Goal: Information Seeking & Learning: Check status

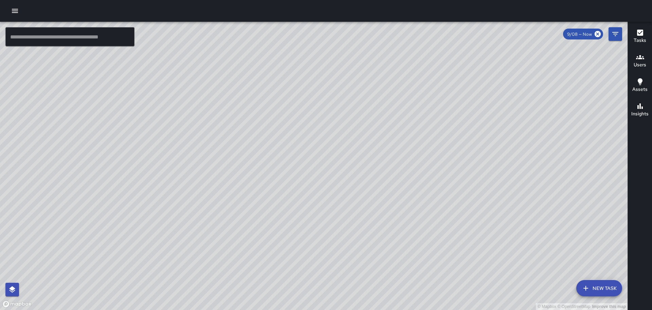
drag, startPoint x: 278, startPoint y: 98, endPoint x: 309, endPoint y: 238, distance: 143.8
click at [309, 238] on div "© Mapbox © OpenStreetMap Improve this map" at bounding box center [314, 166] width 628 height 288
drag, startPoint x: 309, startPoint y: 202, endPoint x: 337, endPoint y: 219, distance: 32.6
click at [316, 264] on div "© Mapbox © OpenStreetMap Improve this map" at bounding box center [314, 166] width 628 height 288
drag, startPoint x: 425, startPoint y: 162, endPoint x: 367, endPoint y: 43, distance: 132.2
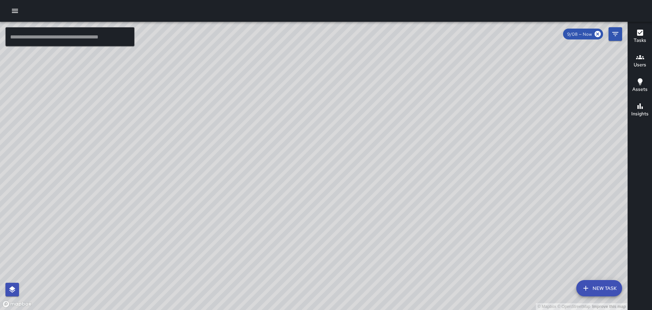
click at [374, 52] on div "© Mapbox © OpenStreetMap Improve this map" at bounding box center [314, 166] width 628 height 288
drag, startPoint x: 482, startPoint y: 183, endPoint x: 451, endPoint y: 157, distance: 40.0
click at [458, 161] on div "© Mapbox © OpenStreetMap Improve this map" at bounding box center [314, 166] width 628 height 288
drag, startPoint x: 580, startPoint y: 187, endPoint x: 323, endPoint y: 167, distance: 257.7
click at [333, 171] on div "© Mapbox © OpenStreetMap Improve this map" at bounding box center [314, 166] width 628 height 288
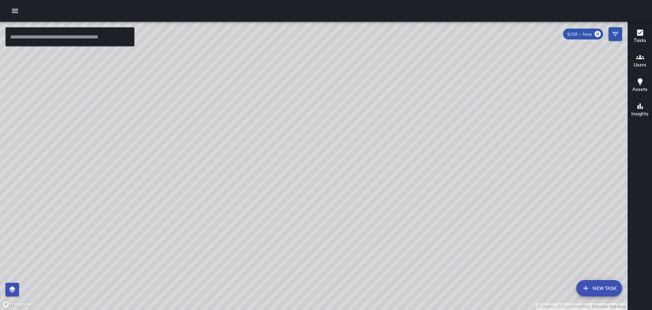
drag, startPoint x: 397, startPoint y: 228, endPoint x: 378, endPoint y: 203, distance: 31.5
click at [378, 203] on div "© Mapbox © OpenStreetMap Improve this map" at bounding box center [314, 166] width 628 height 288
drag, startPoint x: 547, startPoint y: 189, endPoint x: 492, endPoint y: 119, distance: 89.3
click at [518, 144] on div "© Mapbox © OpenStreetMap Improve this map" at bounding box center [314, 166] width 628 height 288
drag, startPoint x: 410, startPoint y: 138, endPoint x: 401, endPoint y: 137, distance: 9.6
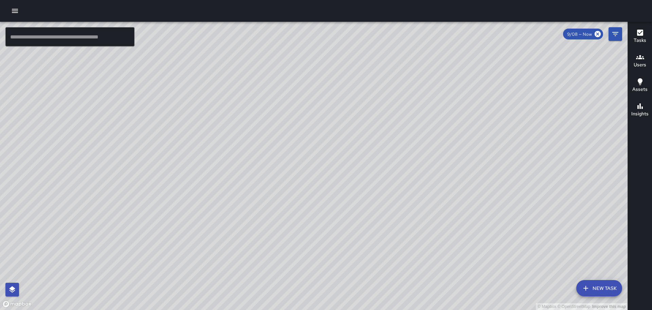
click at [408, 120] on div "© Mapbox © OpenStreetMap Improve this map" at bounding box center [314, 166] width 628 height 288
drag, startPoint x: 427, startPoint y: 271, endPoint x: 419, endPoint y: 215, distance: 56.6
click at [420, 218] on div "© Mapbox © OpenStreetMap Improve this map" at bounding box center [314, 166] width 628 height 288
drag, startPoint x: 490, startPoint y: 255, endPoint x: 453, endPoint y: 153, distance: 108.6
click at [462, 172] on div "© Mapbox © OpenStreetMap Improve this map" at bounding box center [314, 166] width 628 height 288
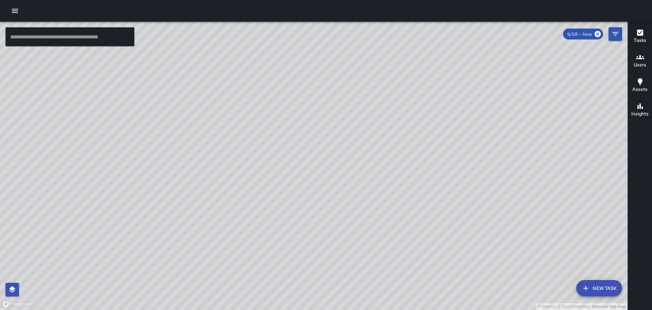
drag, startPoint x: 547, startPoint y: 236, endPoint x: 441, endPoint y: 136, distance: 146.2
click at [468, 160] on div "© Mapbox © OpenStreetMap Improve this map" at bounding box center [314, 166] width 628 height 288
drag, startPoint x: 455, startPoint y: 142, endPoint x: 432, endPoint y: 81, distance: 65.1
click at [439, 109] on div "© Mapbox © OpenStreetMap Improve this map" at bounding box center [314, 166] width 628 height 288
click at [11, 10] on button "button" at bounding box center [15, 11] width 14 height 14
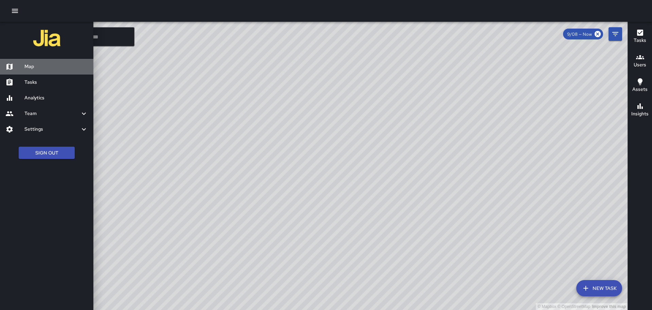
click at [33, 71] on div "Map" at bounding box center [46, 67] width 93 height 16
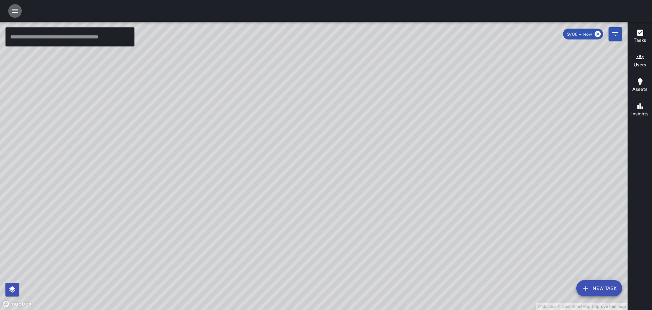
click at [15, 13] on icon "button" at bounding box center [15, 11] width 6 height 4
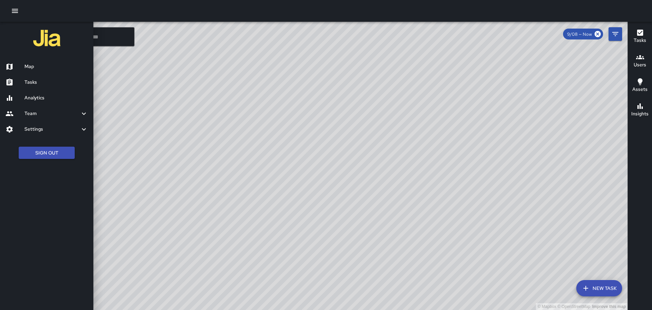
click at [42, 99] on h6 "Analytics" at bounding box center [56, 97] width 64 height 7
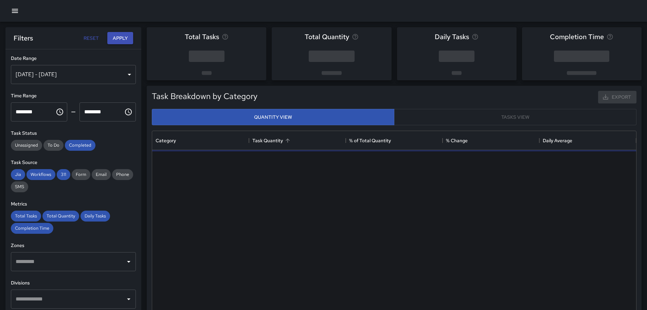
scroll to position [198, 479]
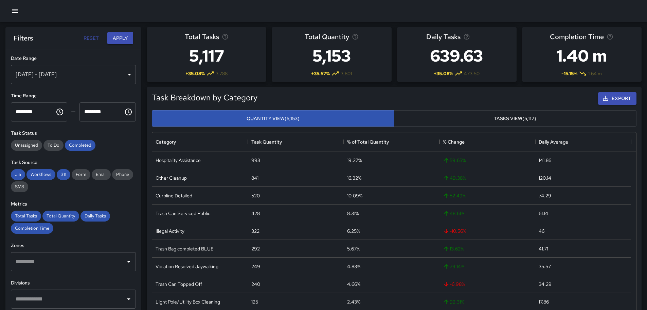
click at [124, 72] on div "[DATE] - [DATE]" at bounding box center [73, 74] width 125 height 19
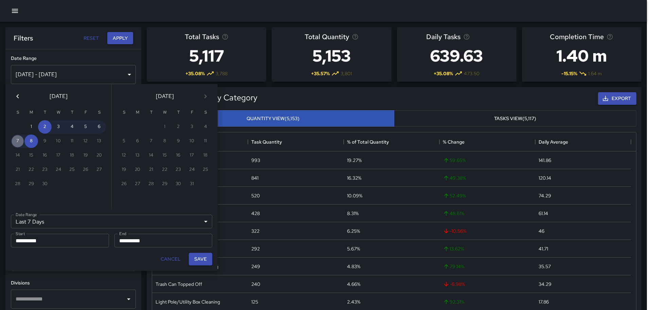
click at [18, 139] on button "7" at bounding box center [18, 141] width 14 height 14
type input "******"
type input "**********"
click at [18, 139] on button "7" at bounding box center [18, 141] width 14 height 14
type input "**********"
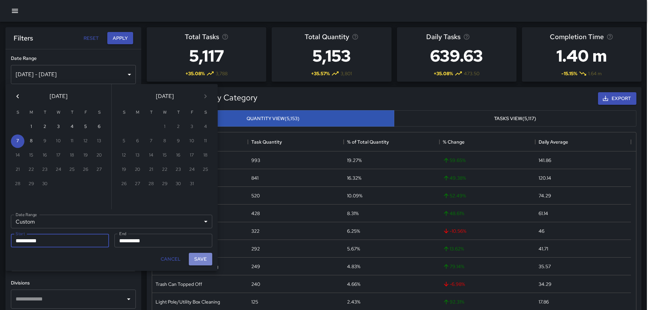
click at [199, 259] on button "Save" at bounding box center [200, 258] width 23 height 13
type input "**********"
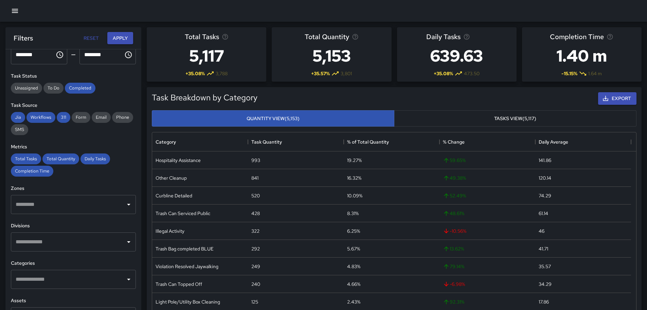
scroll to position [68, 0]
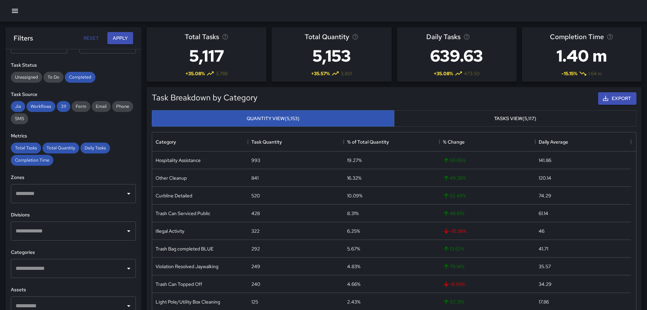
click at [122, 237] on div "​" at bounding box center [73, 230] width 125 height 19
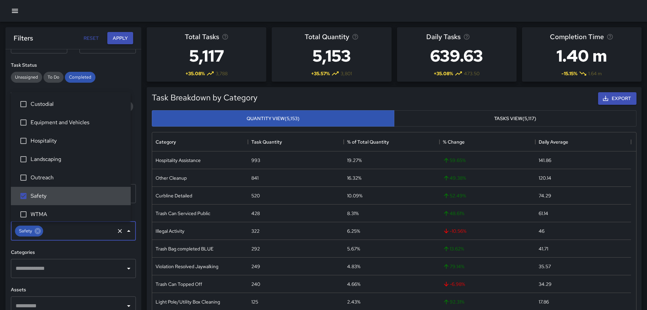
scroll to position [5, 0]
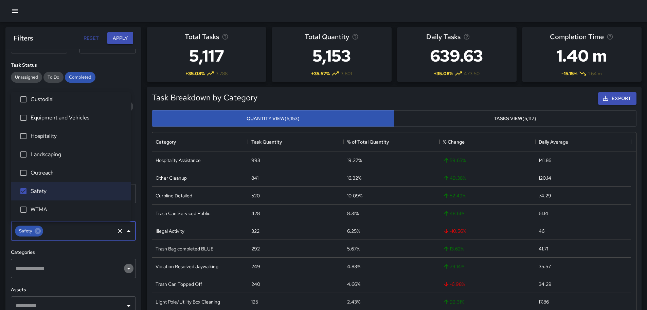
click at [125, 268] on icon "Open" at bounding box center [129, 268] width 8 height 8
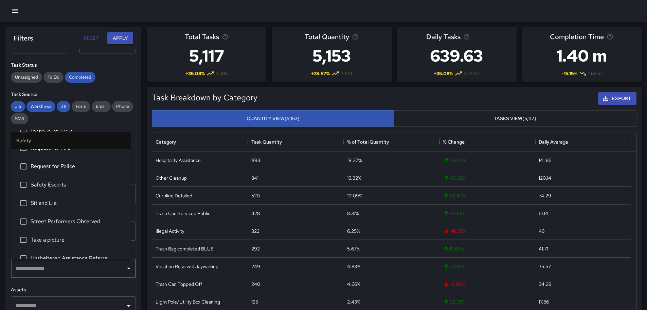
scroll to position [306, 0]
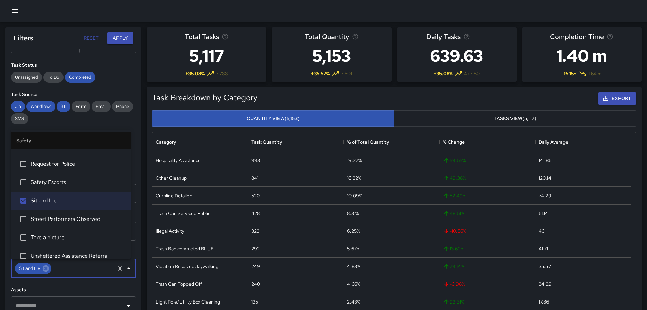
click at [124, 273] on button "Close" at bounding box center [129, 268] width 10 height 10
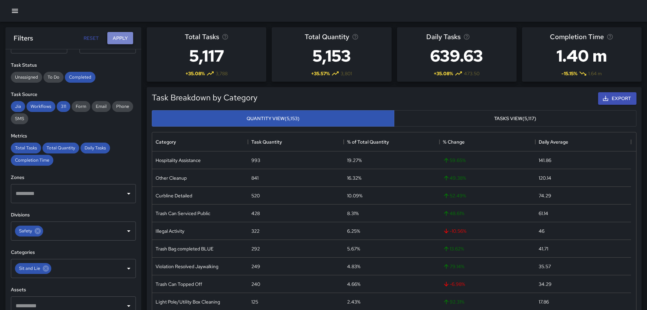
click at [126, 39] on button "Apply" at bounding box center [120, 38] width 26 height 13
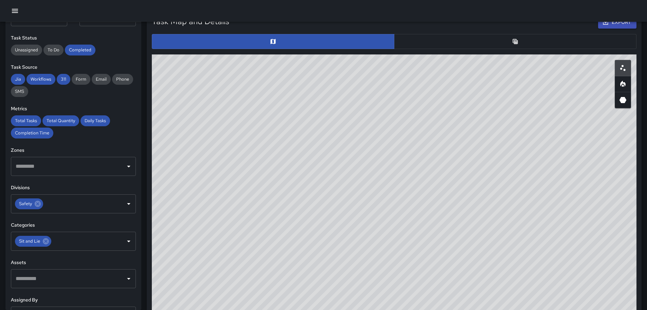
scroll to position [340, 0]
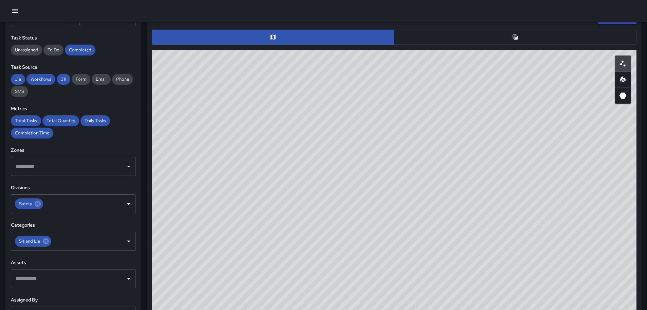
drag, startPoint x: 576, startPoint y: 122, endPoint x: 472, endPoint y: 175, distance: 116.9
click at [474, 177] on div "© Mapbox © OpenStreetMap Improve this map" at bounding box center [394, 186] width 485 height 272
click at [470, 39] on button "button" at bounding box center [515, 37] width 243 height 15
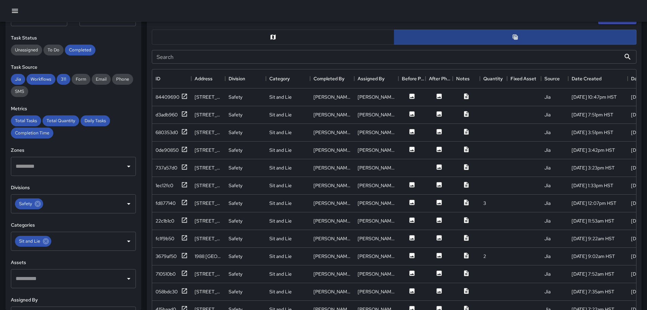
scroll to position [5, 5]
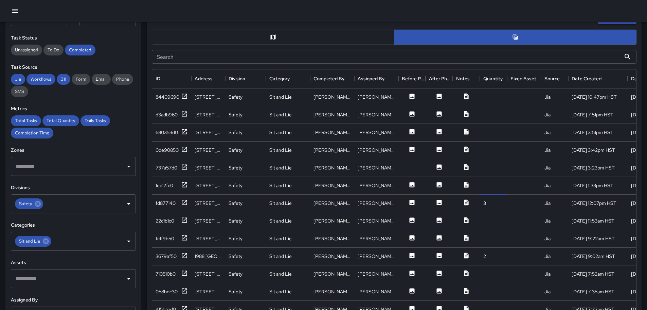
drag, startPoint x: 499, startPoint y: 193, endPoint x: 499, endPoint y: 198, distance: 4.8
click at [499, 198] on div "84409690 [STREET_ADDRESS] Safety Sit and Lie [PERSON_NAME] [PERSON_NAME] Jia [D…" at bounding box center [453, 247] width 603 height 318
click at [489, 182] on div at bounding box center [493, 186] width 27 height 18
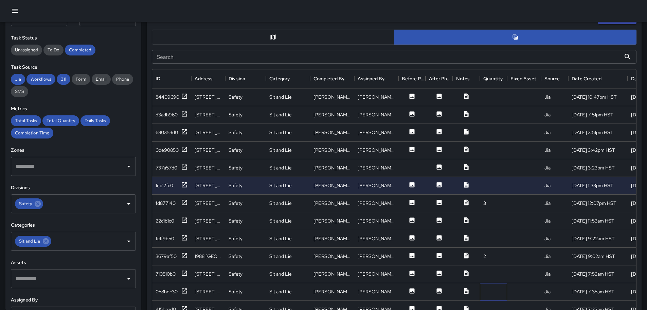
click at [502, 294] on div at bounding box center [493, 292] width 27 height 18
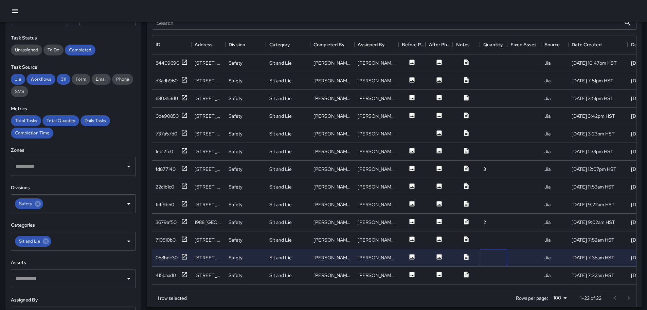
scroll to position [340, 0]
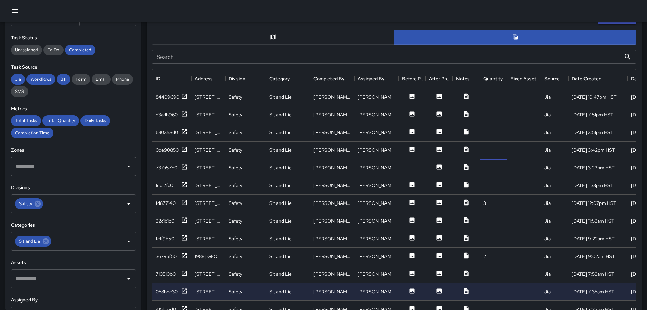
click at [494, 166] on div at bounding box center [493, 168] width 27 height 18
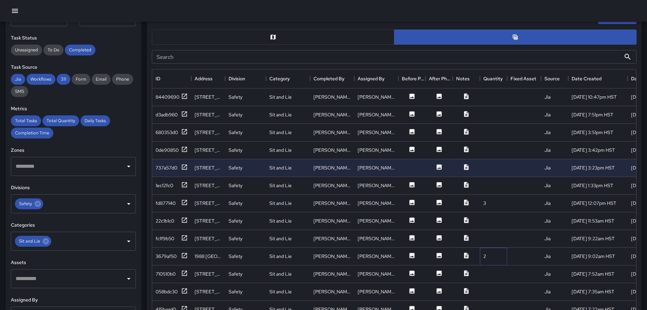
click at [494, 258] on div "2" at bounding box center [493, 256] width 27 height 18
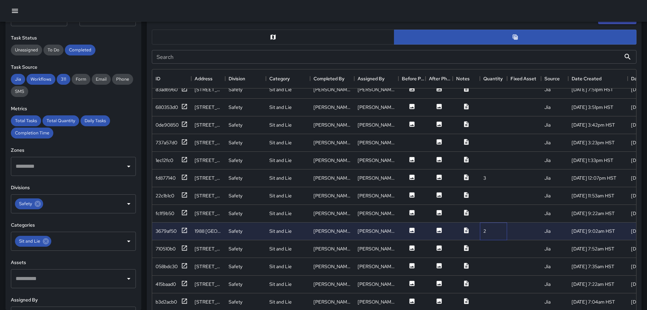
scroll to position [68, 0]
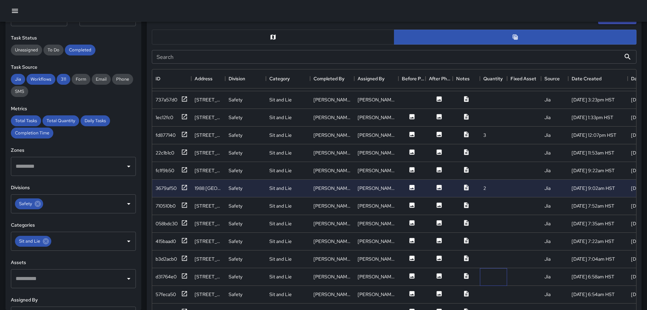
click at [491, 273] on div at bounding box center [493, 277] width 27 height 18
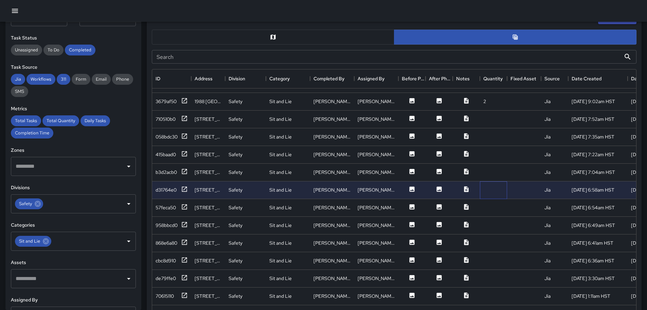
scroll to position [160, 0]
click at [494, 270] on div at bounding box center [493, 278] width 27 height 18
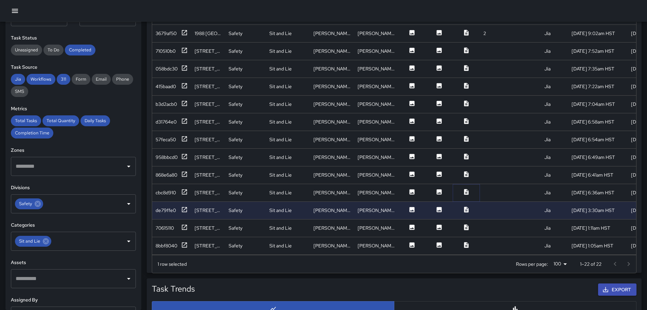
click at [468, 189] on icon at bounding box center [466, 192] width 4 height 6
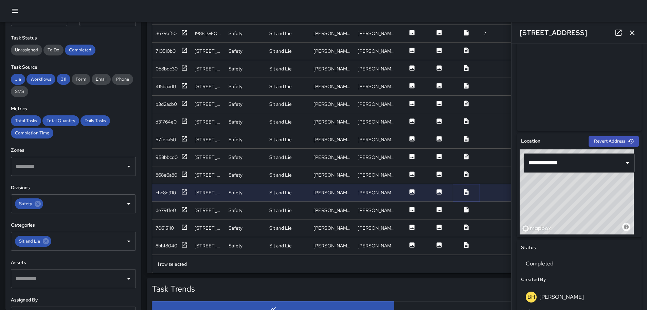
scroll to position [0, 0]
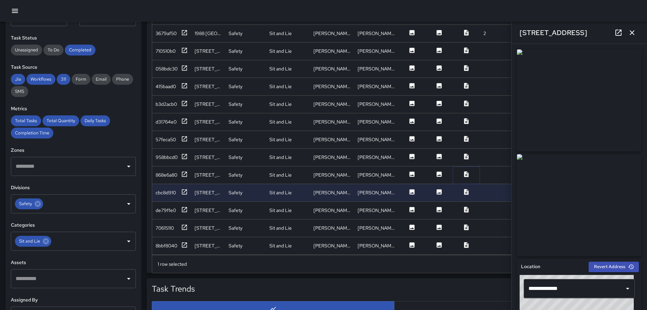
click at [467, 171] on icon at bounding box center [466, 174] width 7 height 7
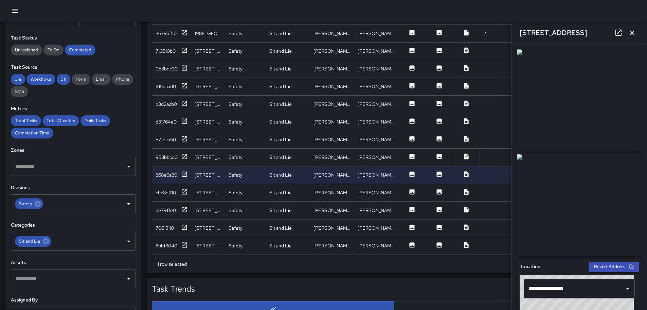
click at [466, 153] on icon at bounding box center [466, 156] width 4 height 6
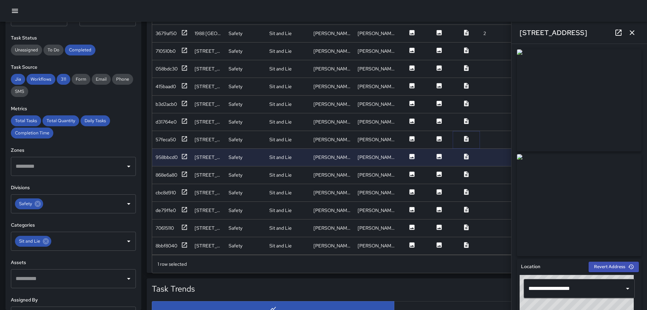
click at [468, 136] on icon at bounding box center [466, 138] width 7 height 7
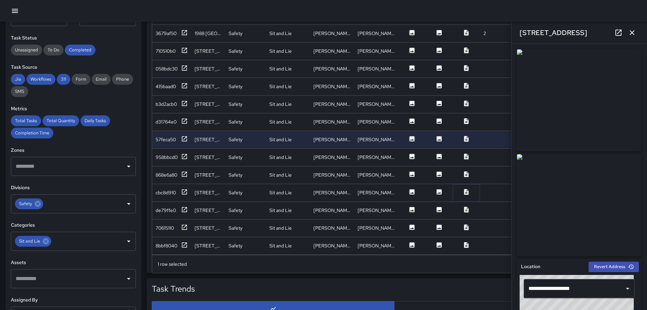
click at [470, 188] on icon at bounding box center [466, 191] width 7 height 7
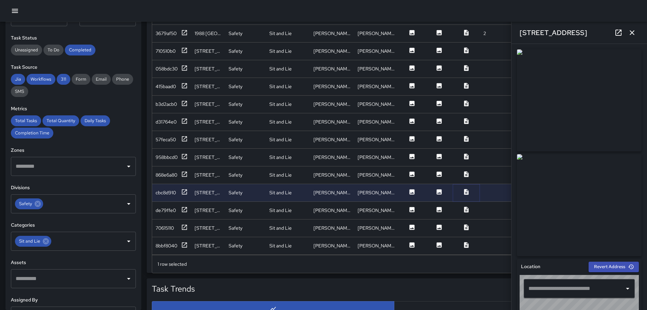
type input "**********"
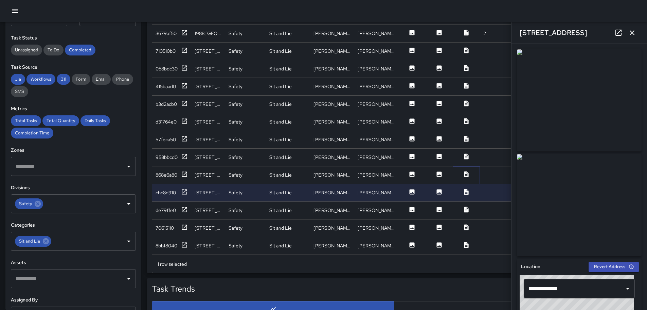
click at [464, 171] on icon at bounding box center [466, 174] width 7 height 7
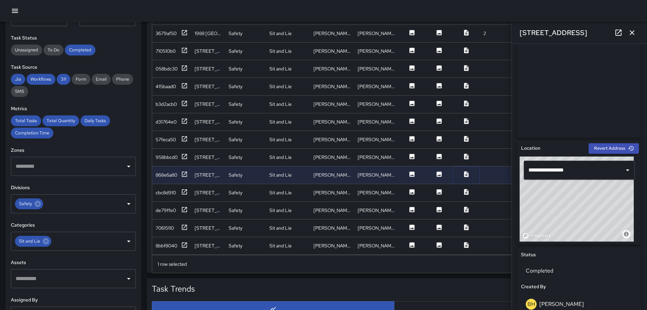
scroll to position [4, 0]
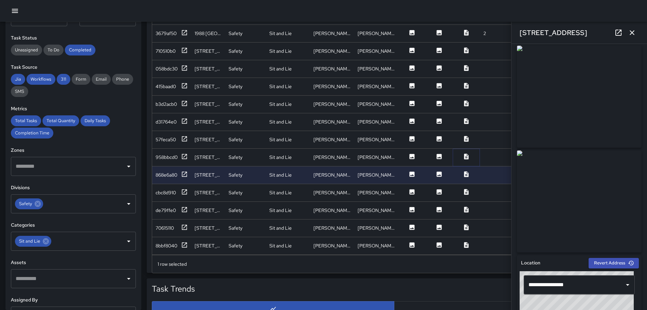
click at [466, 153] on icon at bounding box center [466, 156] width 4 height 6
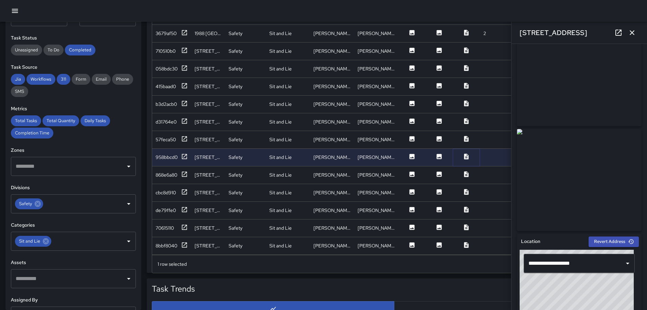
scroll to position [0, 0]
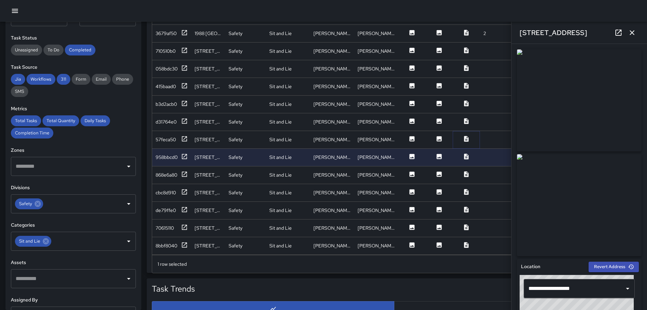
click at [466, 136] on icon at bounding box center [466, 139] width 4 height 6
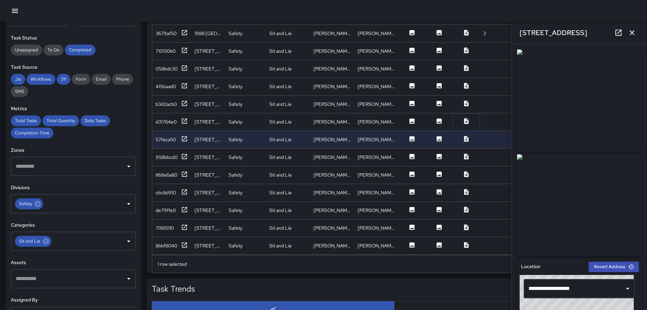
click at [467, 118] on icon at bounding box center [466, 121] width 4 height 6
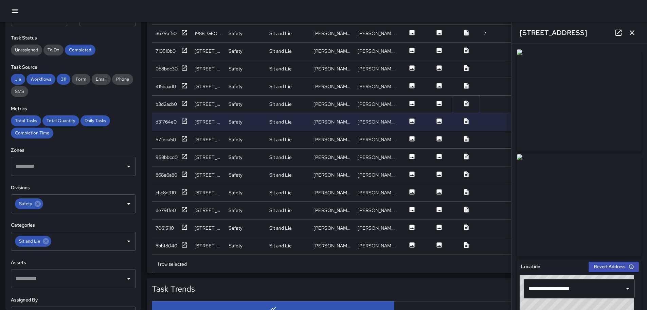
click at [469, 100] on icon at bounding box center [466, 103] width 7 height 7
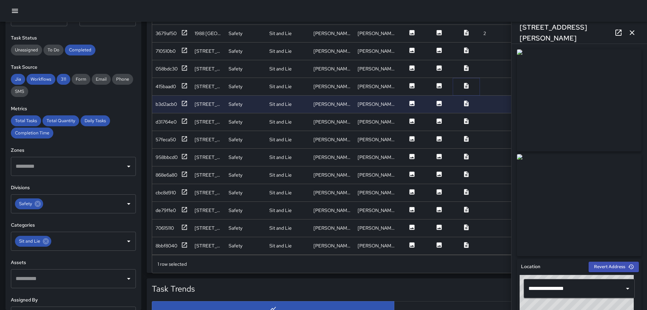
click at [466, 83] on icon at bounding box center [466, 86] width 4 height 6
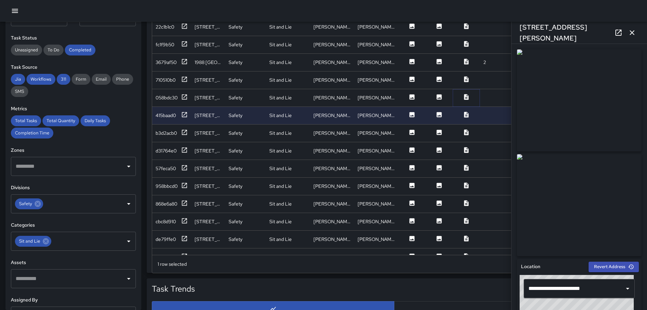
click at [466, 95] on icon at bounding box center [466, 97] width 4 height 6
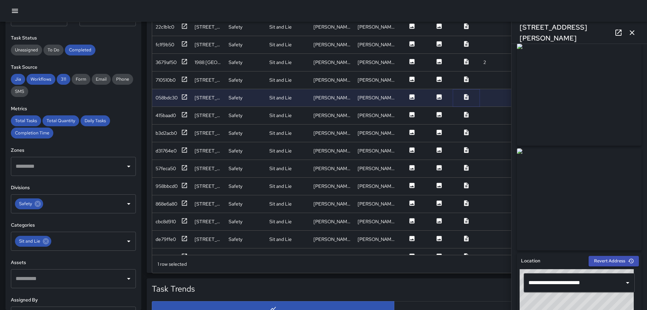
scroll to position [0, 0]
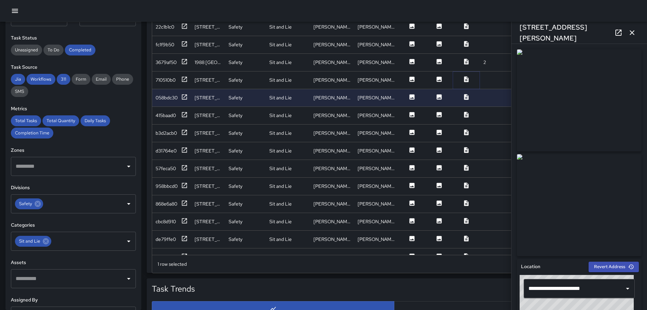
click at [466, 79] on icon at bounding box center [466, 79] width 7 height 7
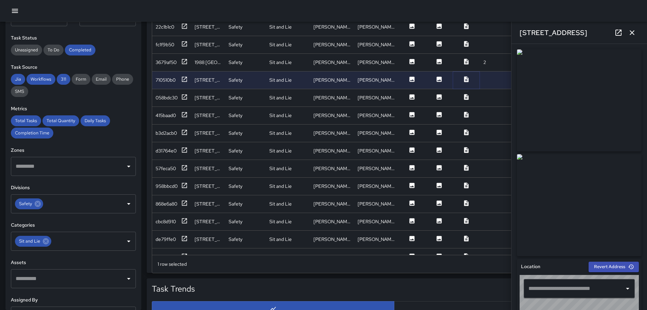
type input "**********"
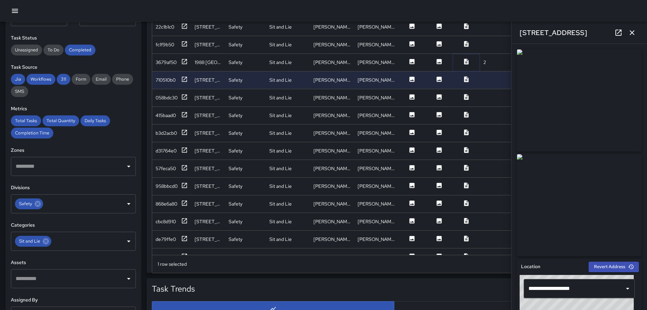
click at [468, 60] on icon at bounding box center [466, 61] width 4 height 6
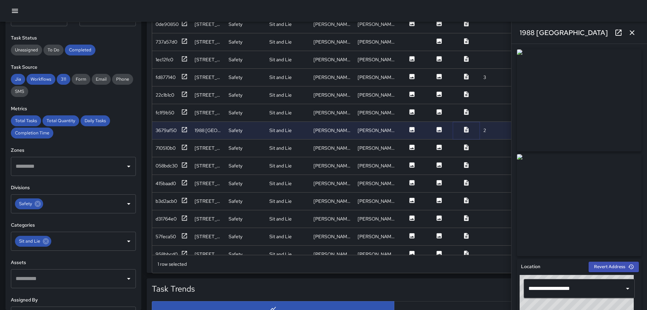
scroll to position [24, 0]
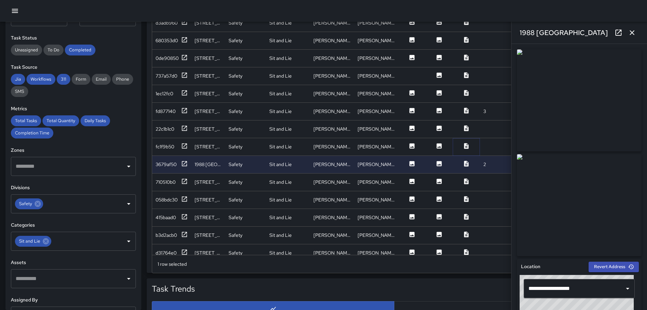
click at [466, 147] on icon at bounding box center [466, 145] width 7 height 7
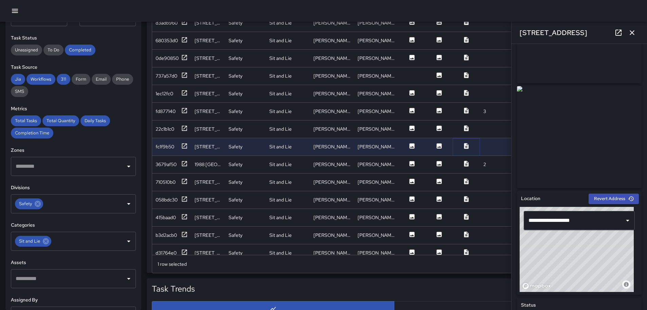
scroll to position [0, 0]
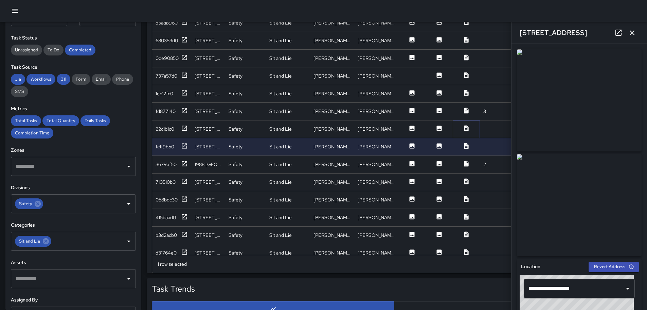
click at [466, 129] on icon at bounding box center [466, 128] width 7 height 7
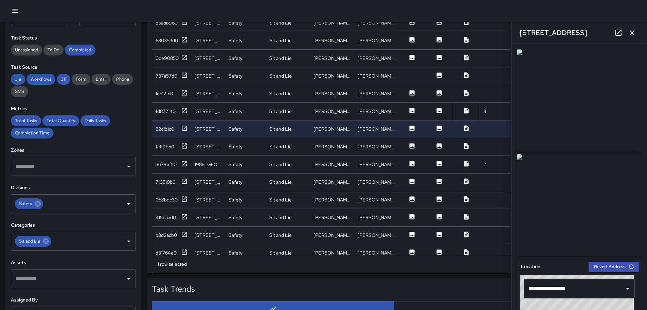
drag, startPoint x: 468, startPoint y: 108, endPoint x: 468, endPoint y: 113, distance: 4.4
click at [468, 111] on icon at bounding box center [466, 110] width 7 height 7
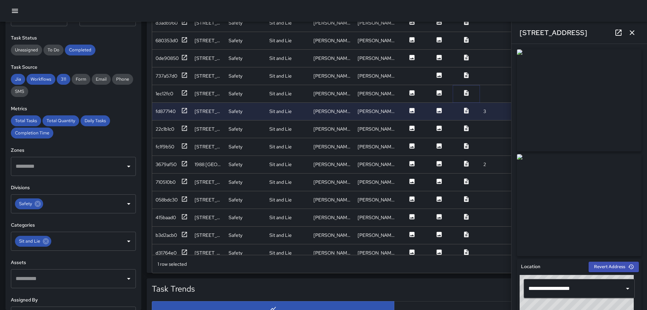
click at [468, 93] on icon at bounding box center [466, 92] width 7 height 7
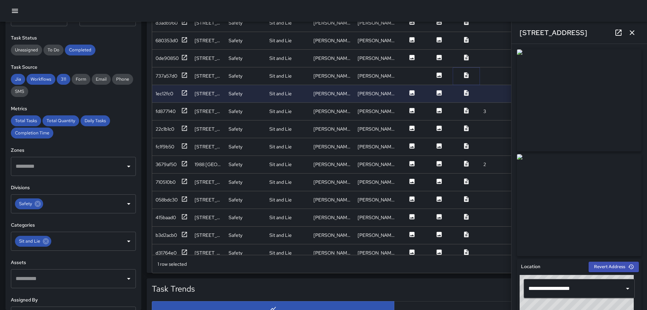
click at [471, 74] on button at bounding box center [466, 76] width 20 height 8
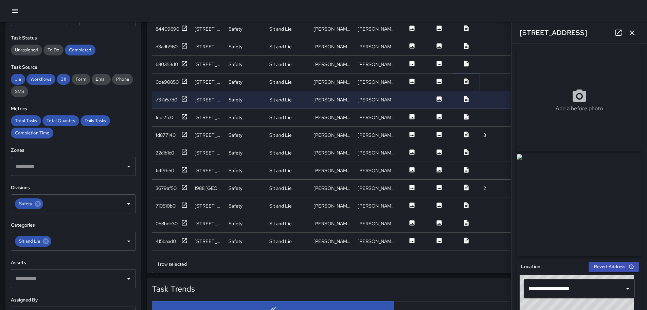
click at [466, 80] on icon at bounding box center [466, 81] width 4 height 6
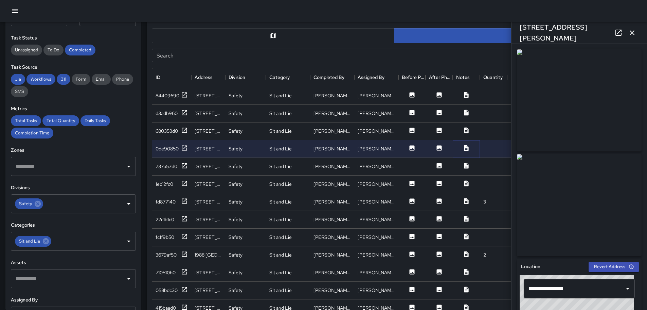
scroll to position [340, 0]
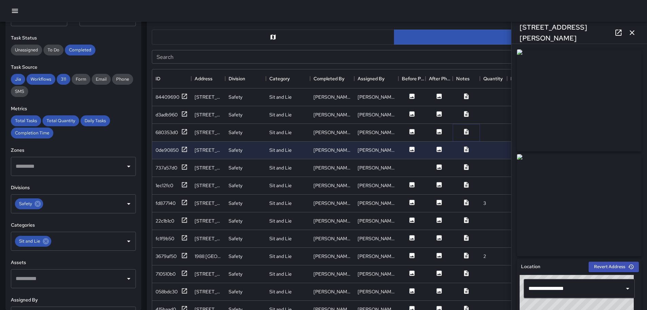
click at [467, 131] on icon at bounding box center [466, 131] width 4 height 6
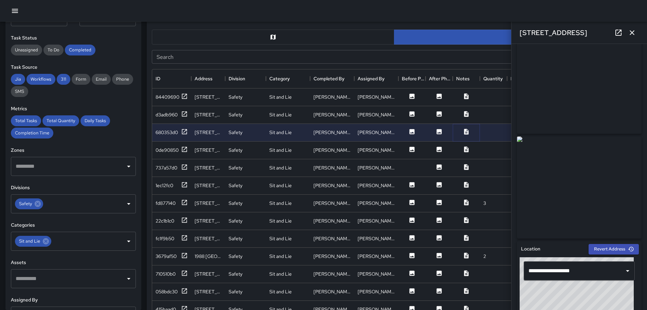
scroll to position [0, 0]
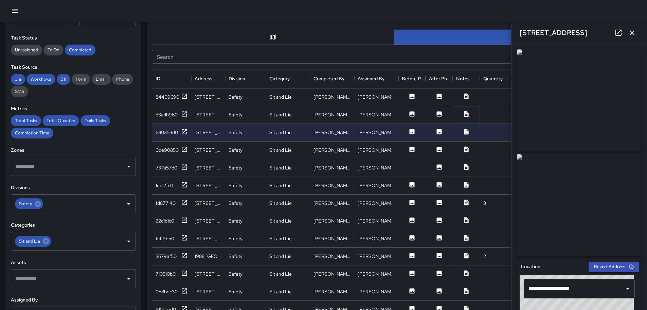
click at [466, 114] on icon at bounding box center [466, 113] width 7 height 7
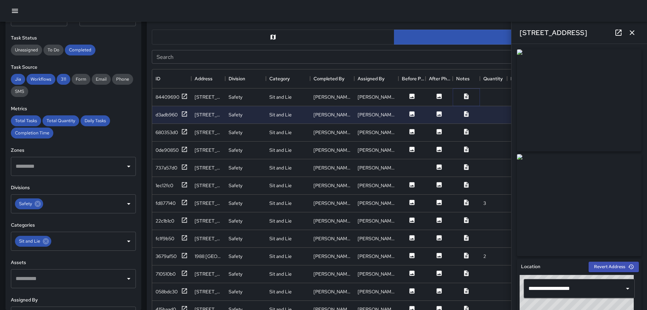
click at [467, 96] on icon at bounding box center [466, 96] width 7 height 7
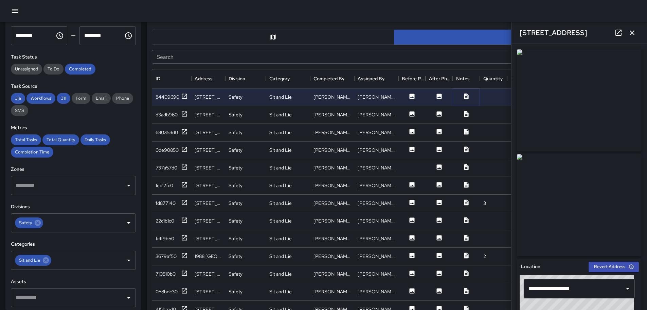
scroll to position [34, 0]
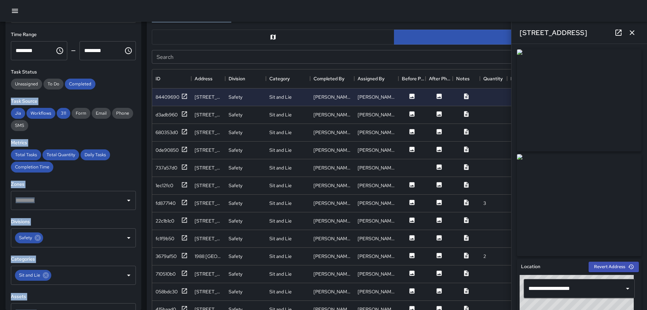
drag, startPoint x: 135, startPoint y: 87, endPoint x: 142, endPoint y: 63, distance: 25.6
click at [142, 63] on div "**********" at bounding box center [321, 161] width 653 height 958
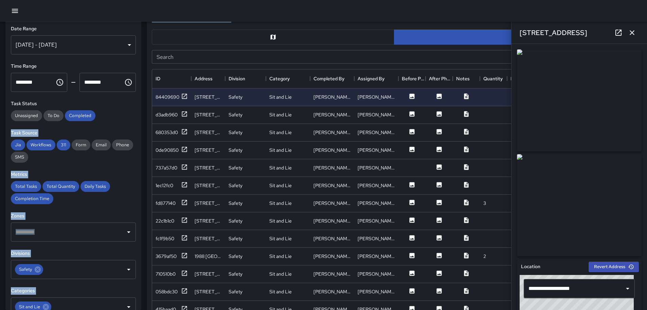
scroll to position [0, 0]
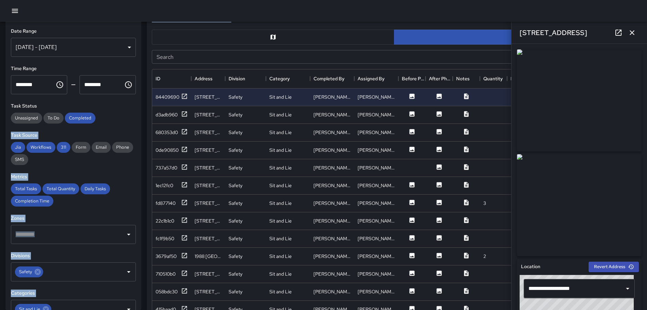
click at [126, 47] on div "[DATE] - [DATE]" at bounding box center [73, 47] width 125 height 19
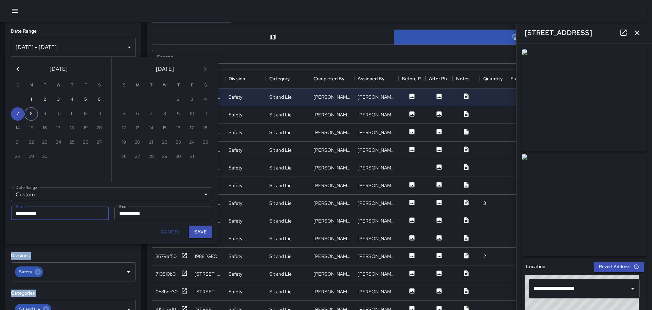
click at [30, 115] on button "8" at bounding box center [31, 114] width 14 height 14
type input "**********"
click at [32, 114] on button "8" at bounding box center [31, 114] width 14 height 14
type input "**********"
click at [200, 231] on button "Save" at bounding box center [200, 231] width 23 height 13
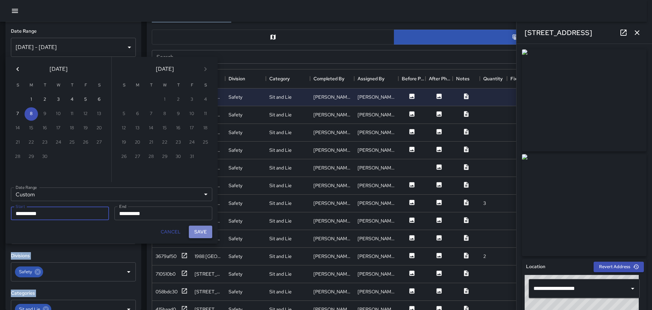
type input "**********"
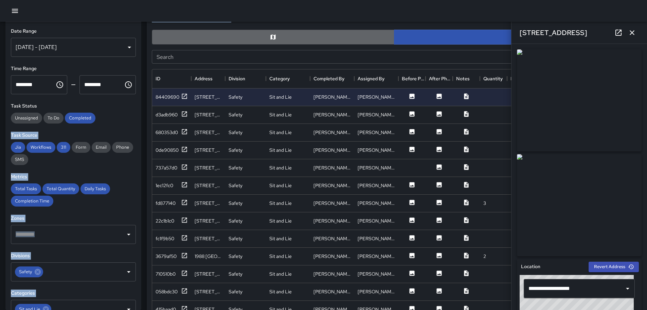
click at [310, 35] on button "button" at bounding box center [273, 37] width 243 height 15
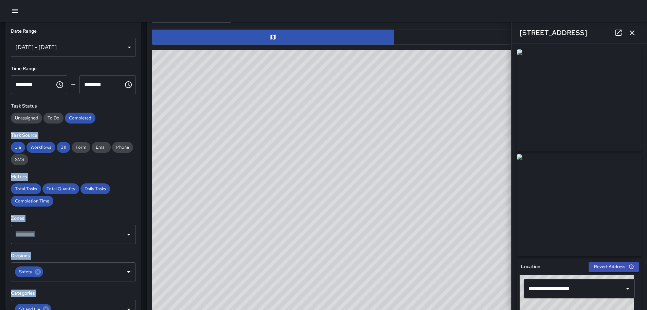
click at [208, 157] on div "© Mapbox © OpenStreetMap Improve this map" at bounding box center [394, 186] width 485 height 272
click at [106, 182] on div "Metrics Total Tasks Total Quantity Daily Tasks Completion Time" at bounding box center [73, 189] width 125 height 33
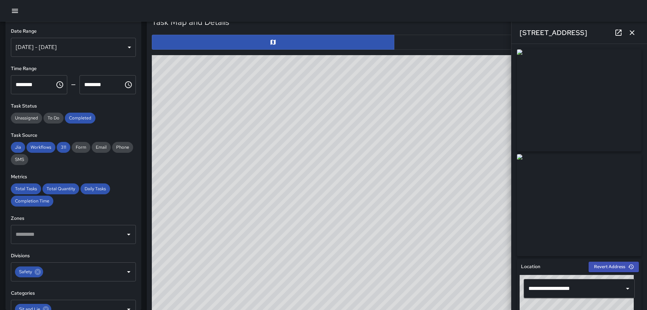
scroll to position [340, 0]
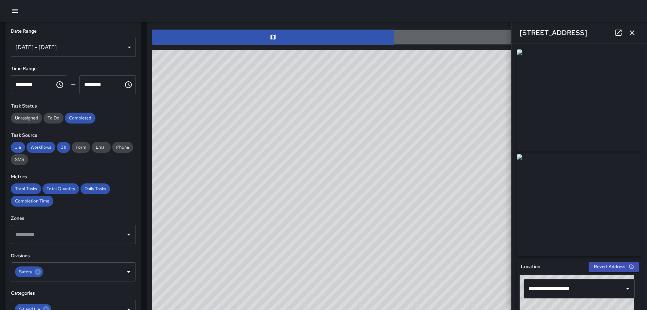
click at [463, 32] on button "button" at bounding box center [515, 37] width 243 height 15
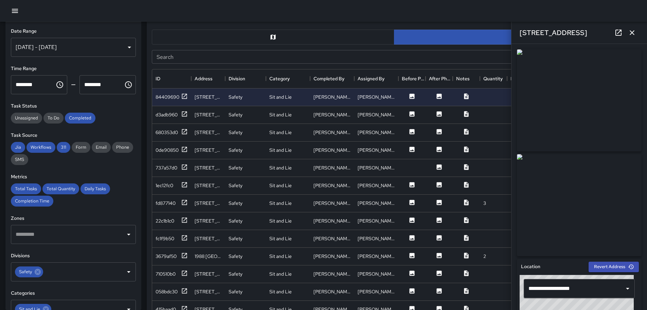
click at [631, 32] on icon "button" at bounding box center [632, 33] width 8 height 8
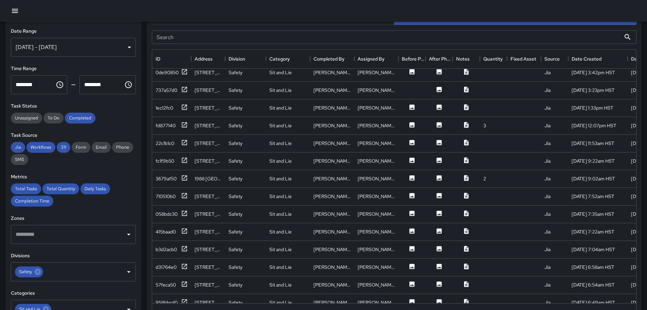
scroll to position [359, 0]
click at [125, 47] on div "[DATE] - [DATE]" at bounding box center [73, 47] width 125 height 19
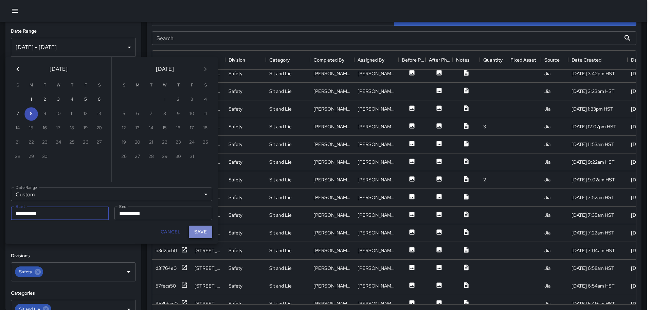
click at [199, 231] on button "Save" at bounding box center [200, 231] width 23 height 13
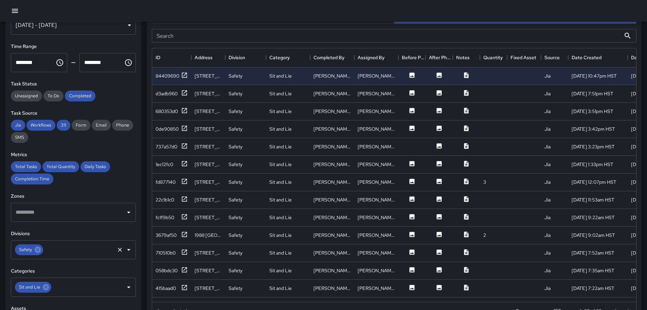
scroll to position [34, 0]
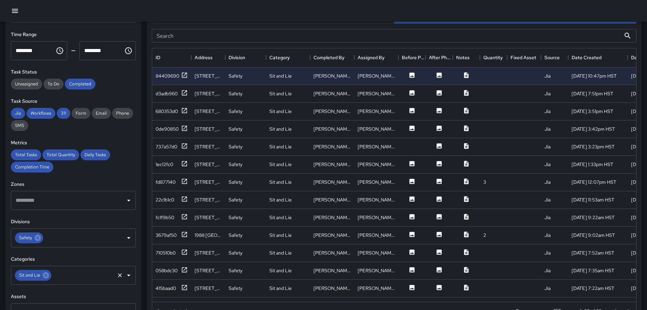
click at [125, 274] on icon "Open" at bounding box center [129, 275] width 8 height 8
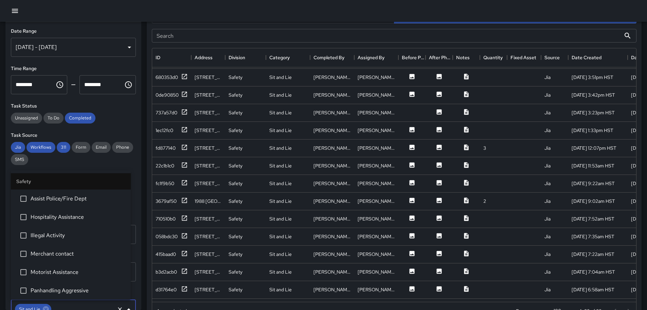
scroll to position [0, 0]
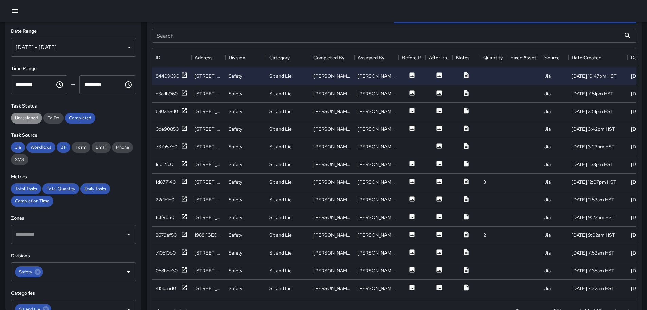
click at [25, 116] on span "Unassigned" at bounding box center [26, 118] width 31 height 6
click at [15, 114] on div "Unassigned" at bounding box center [26, 117] width 31 height 11
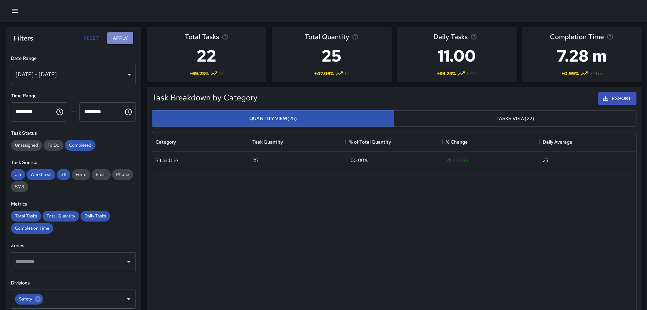
click at [119, 38] on button "Apply" at bounding box center [120, 38] width 26 height 13
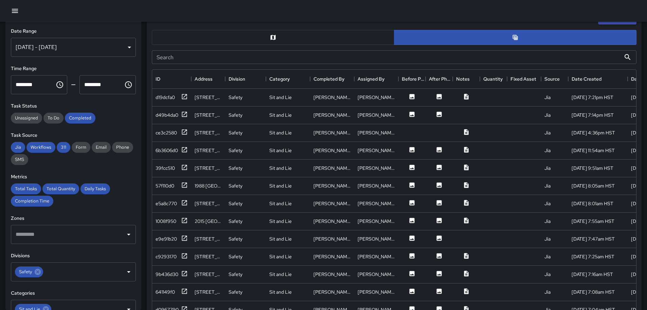
scroll to position [340, 0]
click at [274, 34] on button "button" at bounding box center [273, 37] width 243 height 15
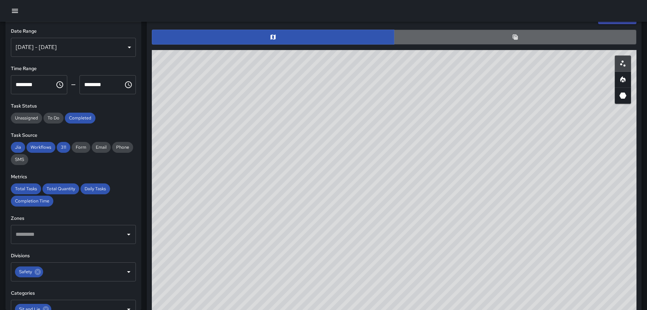
click at [527, 36] on button "button" at bounding box center [515, 37] width 243 height 15
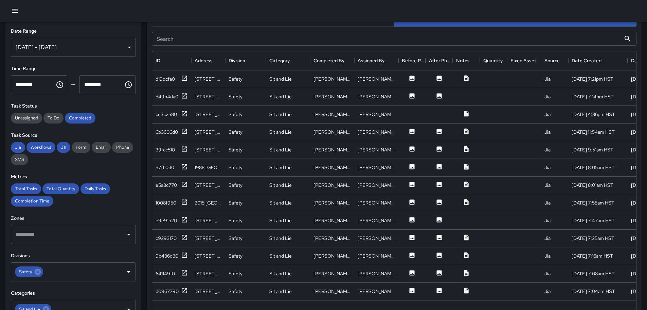
scroll to position [374, 0]
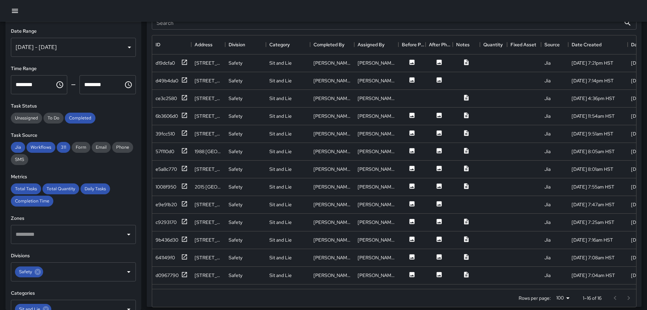
click at [127, 47] on div "[DATE] - [DATE]" at bounding box center [73, 47] width 125 height 19
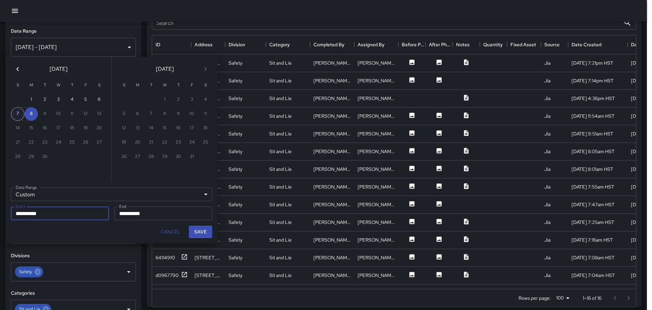
click at [17, 112] on button "7" at bounding box center [18, 114] width 14 height 14
type input "**********"
click at [17, 112] on button "7" at bounding box center [18, 114] width 14 height 14
type input "**********"
click at [197, 234] on button "Save" at bounding box center [200, 231] width 23 height 13
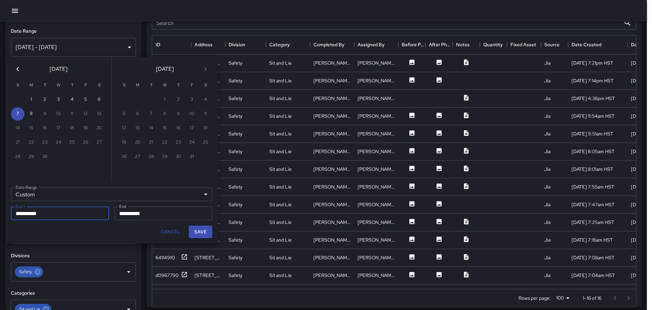
type input "**********"
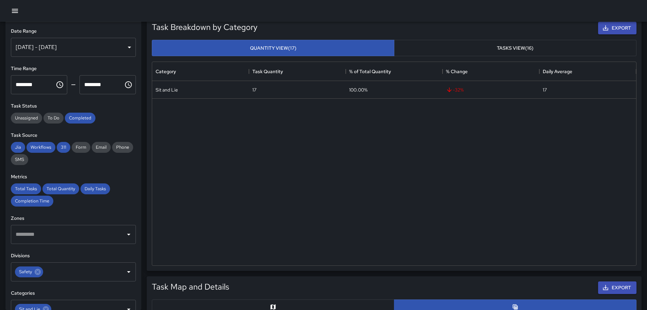
scroll to position [0, 0]
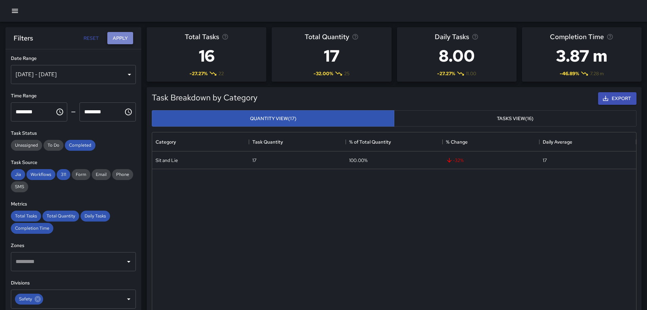
click at [122, 36] on button "Apply" at bounding box center [120, 38] width 26 height 13
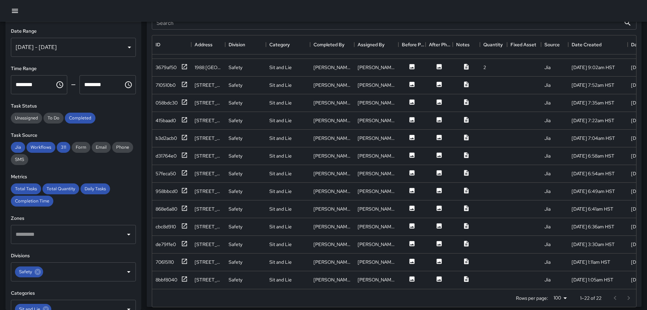
scroll to position [160, 0]
click at [469, 240] on icon at bounding box center [466, 243] width 7 height 7
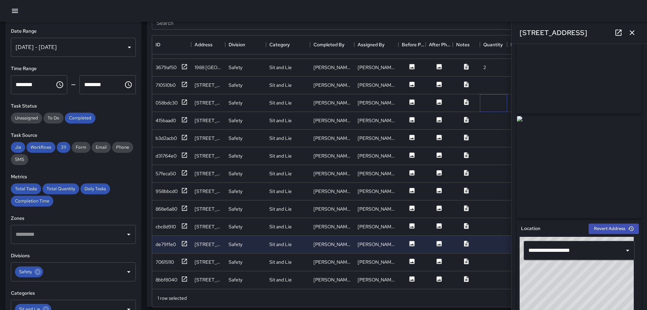
scroll to position [0, 0]
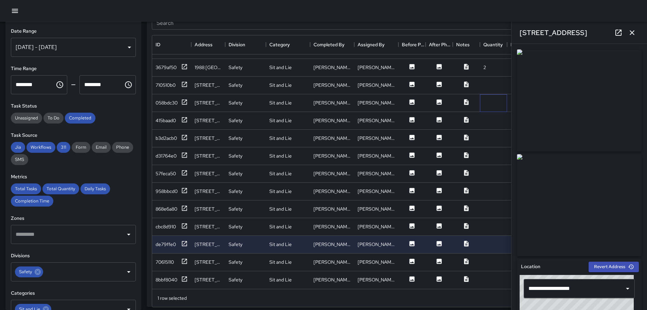
drag, startPoint x: 632, startPoint y: 117, endPoint x: 506, endPoint y: 95, distance: 127.7
click at [506, 95] on div at bounding box center [493, 103] width 27 height 18
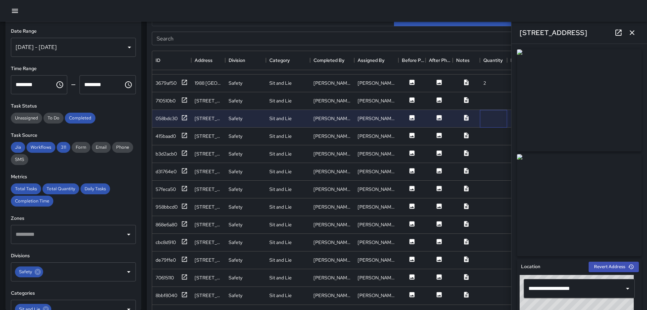
scroll to position [359, 0]
drag, startPoint x: 641, startPoint y: 133, endPoint x: 643, endPoint y: 126, distance: 6.7
click at [643, 126] on div "**********" at bounding box center [580, 177] width 136 height 266
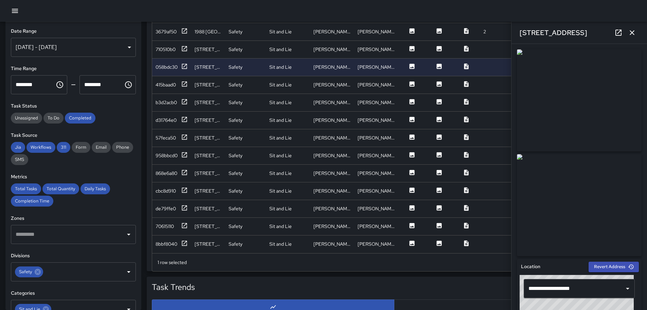
scroll to position [393, 0]
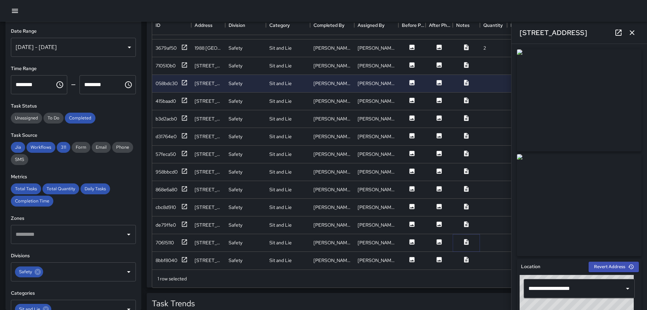
click at [468, 238] on icon at bounding box center [466, 241] width 7 height 7
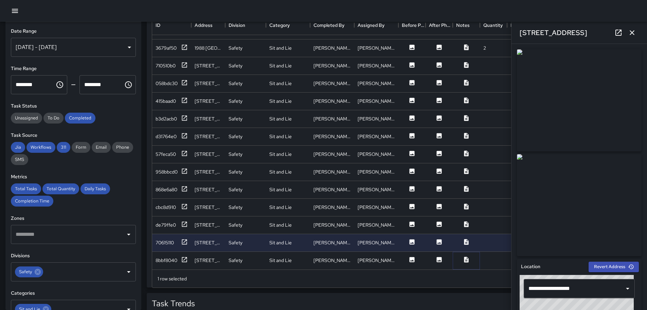
click at [467, 256] on icon at bounding box center [466, 259] width 7 height 7
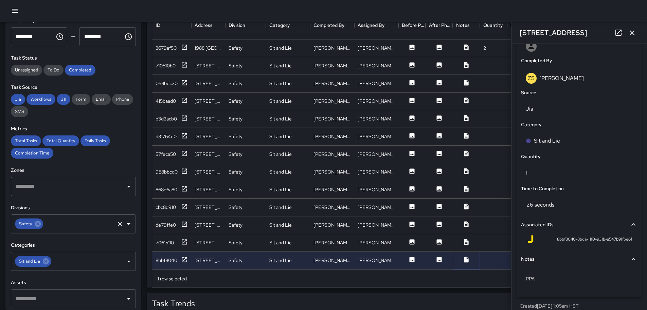
scroll to position [68, 0]
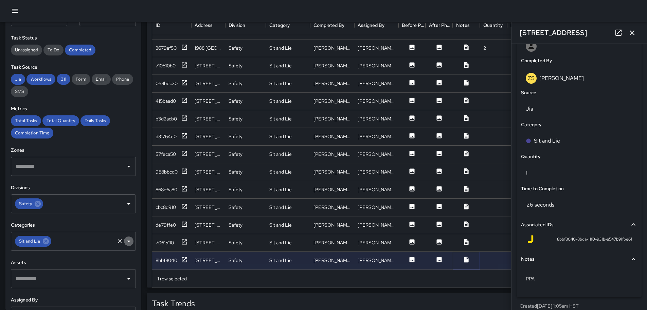
click at [127, 241] on icon "Open" at bounding box center [128, 241] width 3 height 2
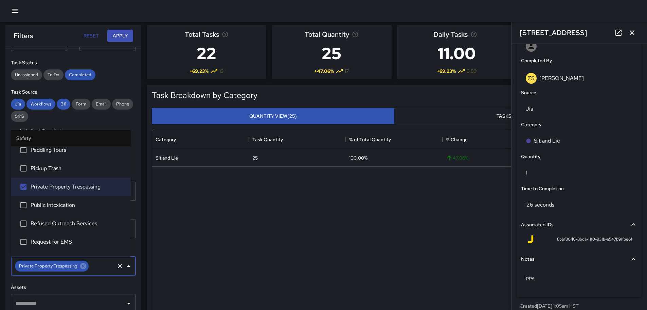
scroll to position [0, 0]
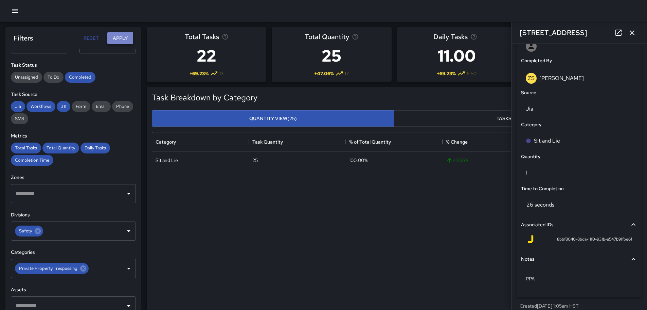
click at [117, 37] on button "Apply" at bounding box center [120, 38] width 26 height 13
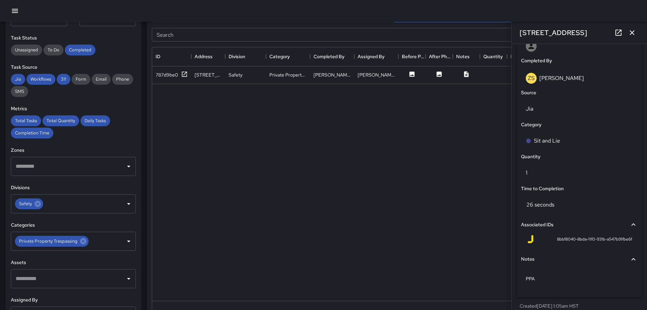
scroll to position [374, 0]
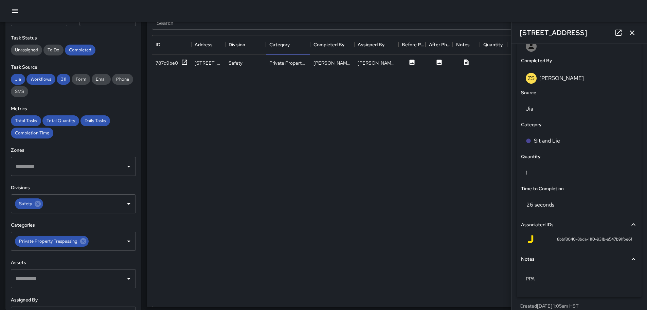
click at [286, 65] on div "Private Property Trespassing" at bounding box center [287, 62] width 37 height 7
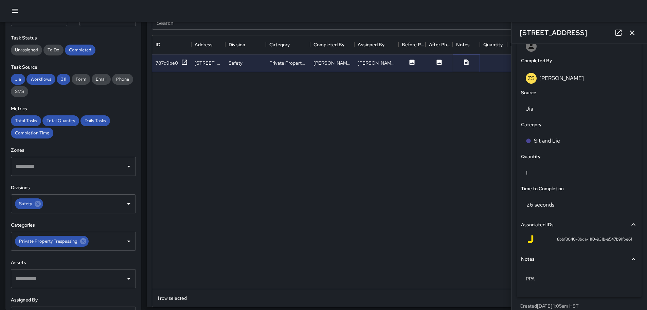
click at [469, 63] on icon at bounding box center [466, 62] width 7 height 7
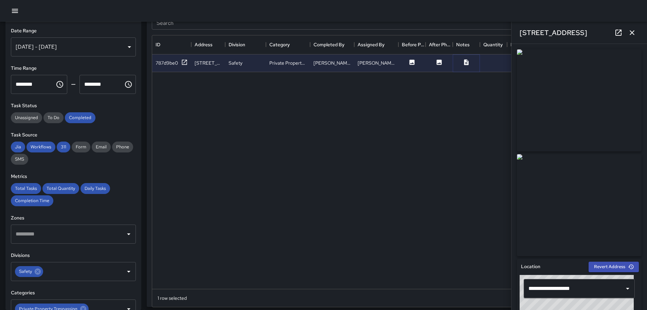
scroll to position [0, 0]
click at [127, 47] on div "[DATE] - [DATE]" at bounding box center [73, 47] width 125 height 19
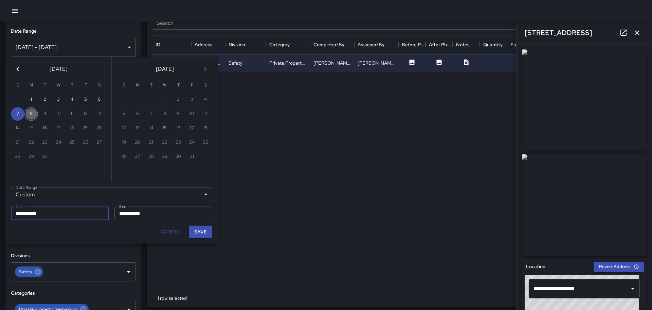
click at [31, 112] on button "8" at bounding box center [31, 114] width 14 height 14
type input "**********"
click at [31, 112] on button "8" at bounding box center [31, 114] width 14 height 14
type input "**********"
click at [203, 230] on button "Save" at bounding box center [200, 231] width 23 height 13
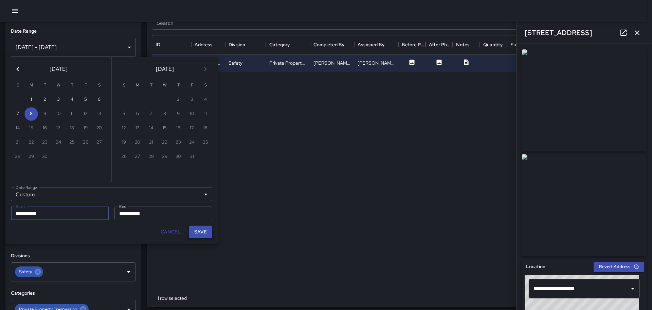
type input "**********"
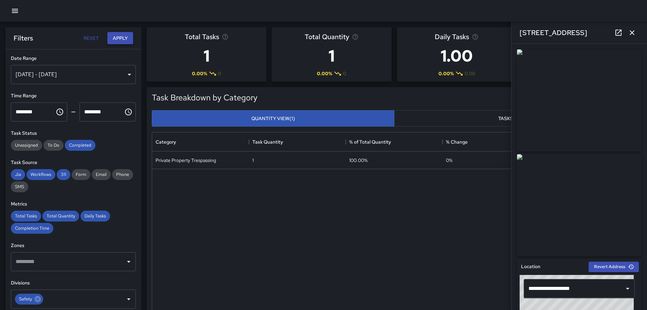
click at [120, 34] on button "Apply" at bounding box center [120, 38] width 26 height 13
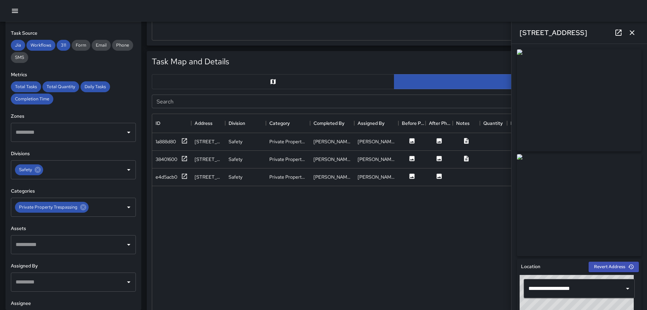
scroll to position [306, 0]
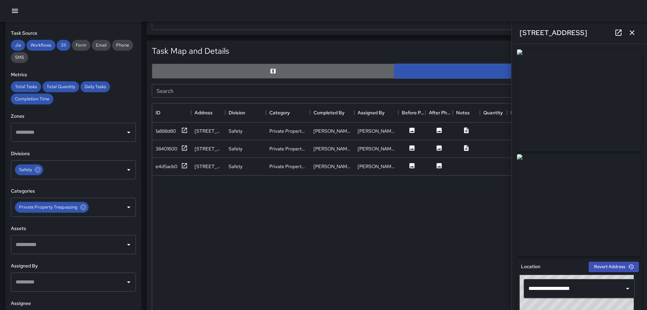
click at [281, 70] on button "button" at bounding box center [273, 71] width 243 height 15
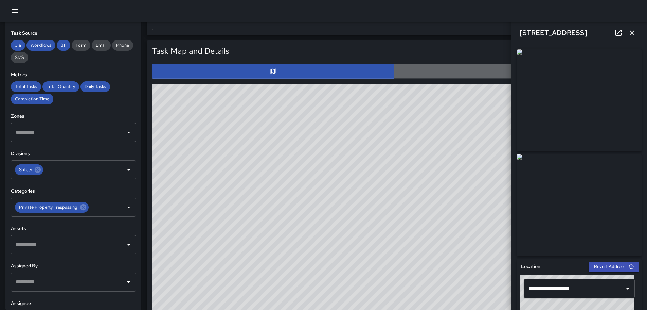
click at [430, 72] on button "button" at bounding box center [515, 71] width 243 height 15
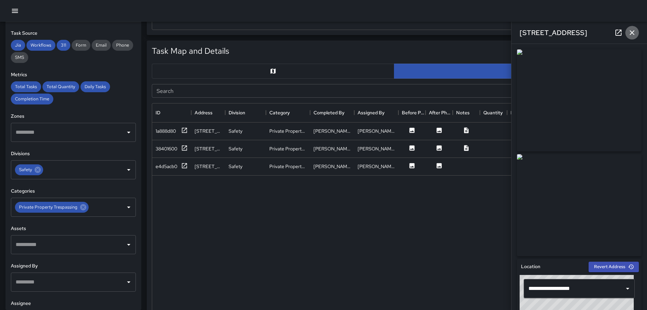
click at [632, 32] on icon "button" at bounding box center [632, 33] width 8 height 8
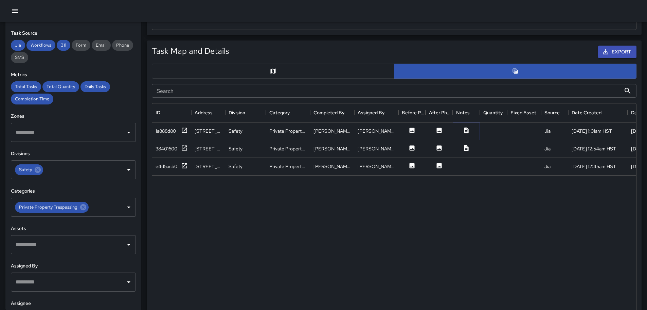
click at [467, 132] on icon at bounding box center [466, 130] width 7 height 7
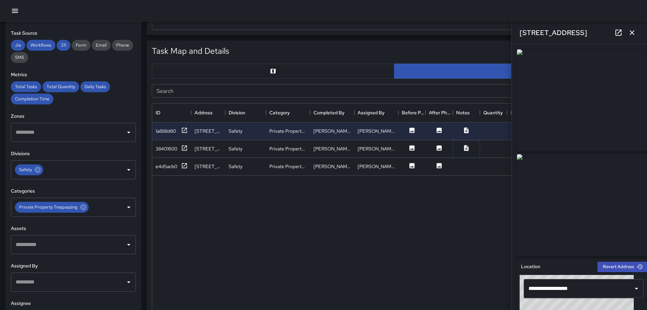
click at [469, 145] on icon at bounding box center [466, 147] width 7 height 7
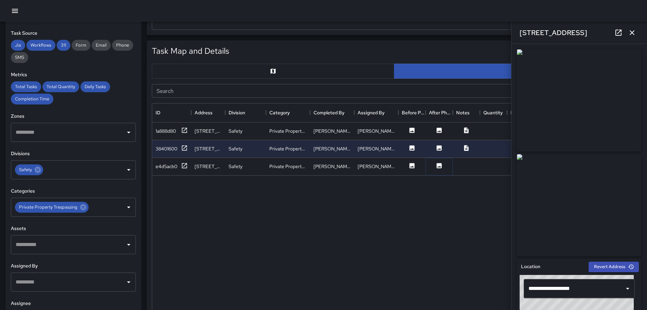
click at [439, 164] on icon at bounding box center [439, 165] width 5 height 5
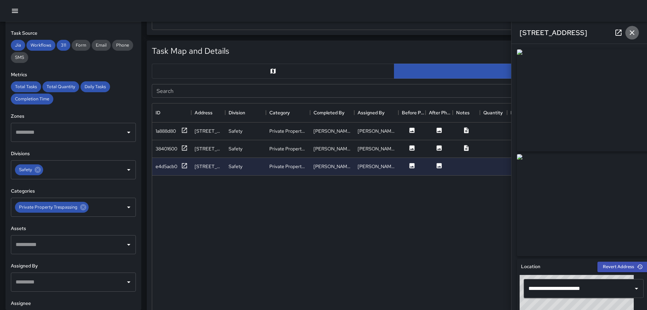
drag, startPoint x: 633, startPoint y: 30, endPoint x: 629, endPoint y: 32, distance: 4.0
click at [633, 31] on icon "button" at bounding box center [632, 33] width 8 height 8
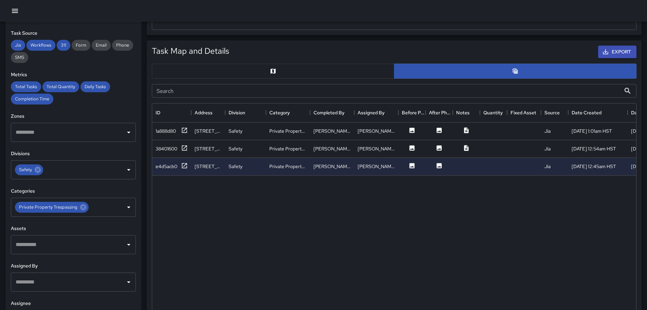
scroll to position [126, 0]
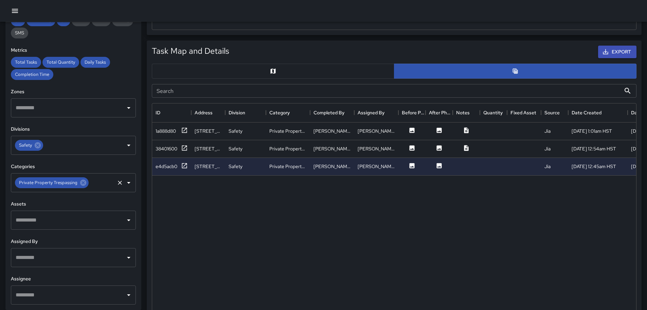
drag, startPoint x: 81, startPoint y: 181, endPoint x: 88, endPoint y: 181, distance: 6.8
click at [82, 181] on icon at bounding box center [83, 182] width 6 height 6
click at [125, 184] on icon "Open" at bounding box center [129, 182] width 8 height 8
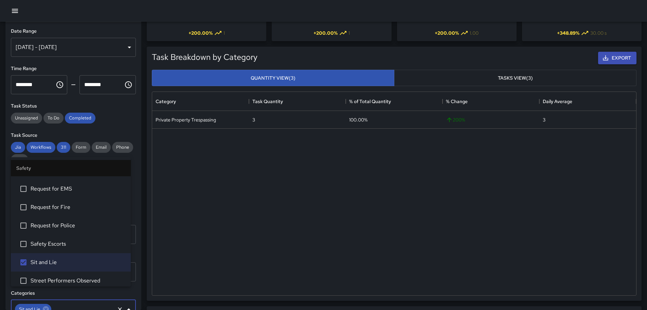
scroll to position [0, 0]
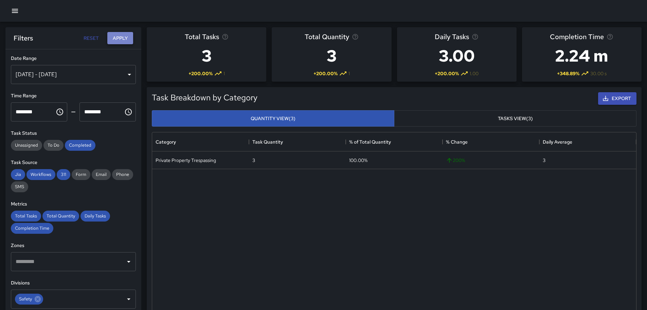
click at [122, 40] on button "Apply" at bounding box center [120, 38] width 26 height 13
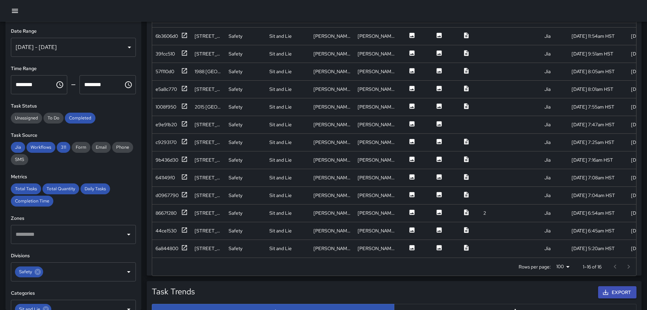
scroll to position [408, 0]
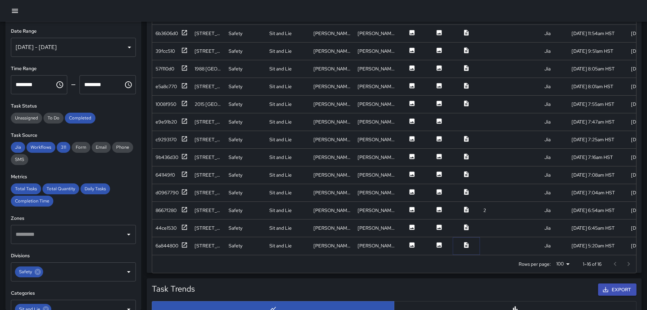
click at [467, 242] on icon at bounding box center [466, 245] width 4 height 6
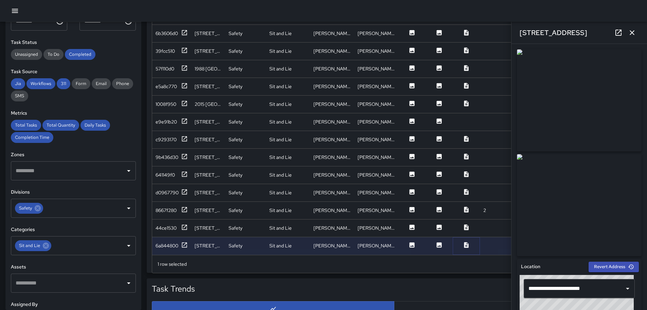
scroll to position [68, 0]
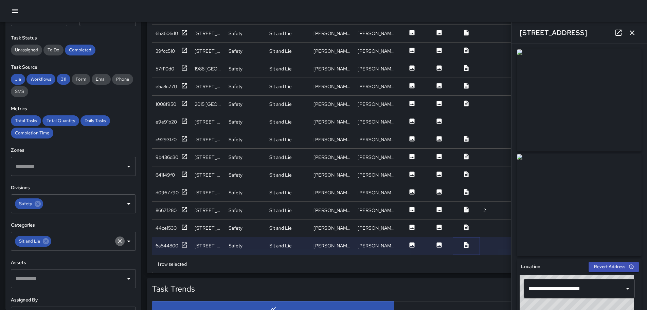
click at [117, 242] on icon "Clear" at bounding box center [120, 241] width 7 height 7
click at [125, 240] on icon "Open" at bounding box center [129, 241] width 8 height 8
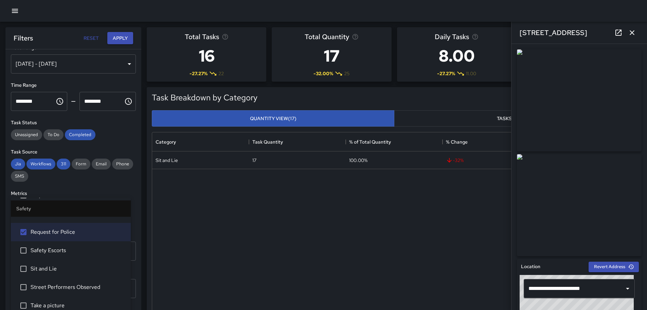
scroll to position [0, 0]
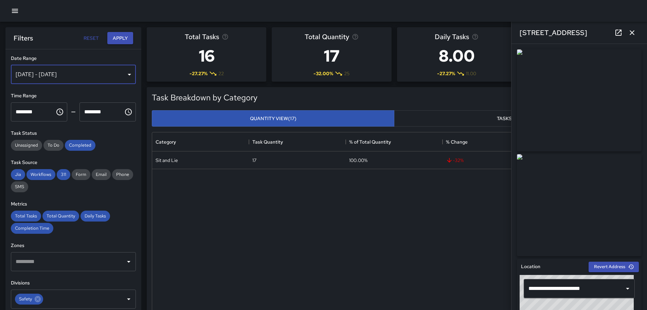
click at [126, 74] on div "[DATE] - [DATE]" at bounding box center [73, 74] width 125 height 19
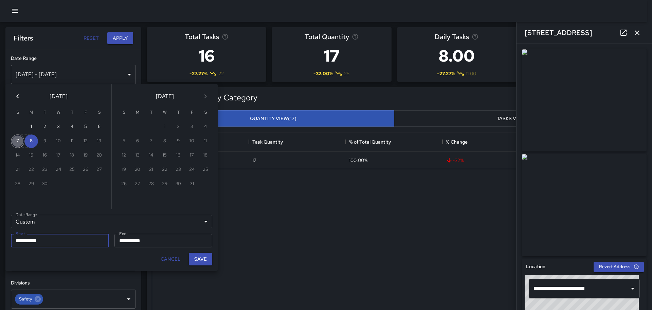
click at [19, 141] on button "7" at bounding box center [18, 141] width 14 height 14
type input "**********"
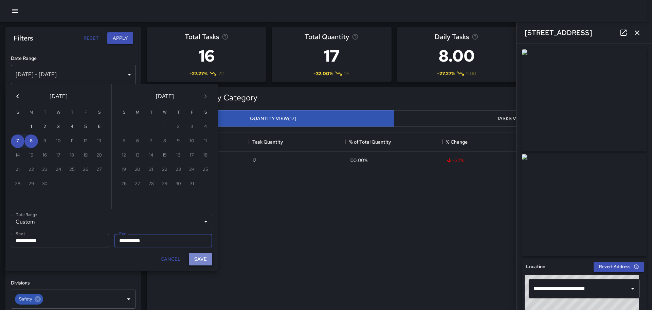
click at [200, 257] on button "Save" at bounding box center [200, 258] width 23 height 13
type input "**********"
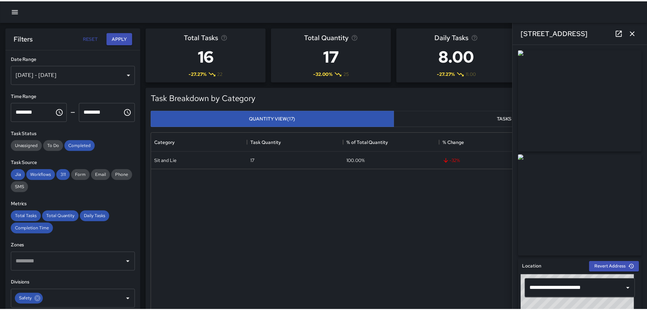
scroll to position [5, 5]
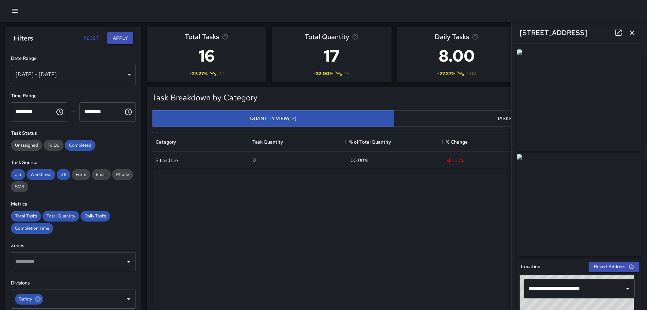
click at [123, 39] on button "Apply" at bounding box center [120, 38] width 26 height 13
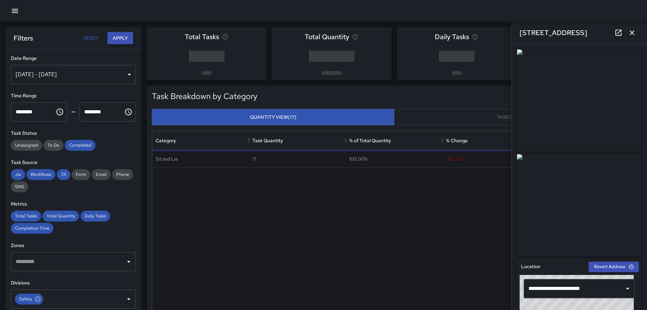
scroll to position [0, 0]
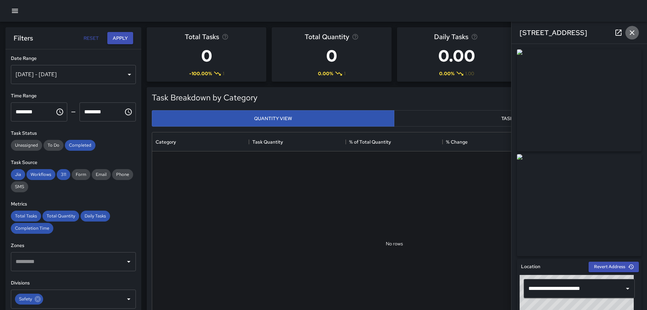
click at [633, 30] on icon "button" at bounding box center [632, 33] width 8 height 8
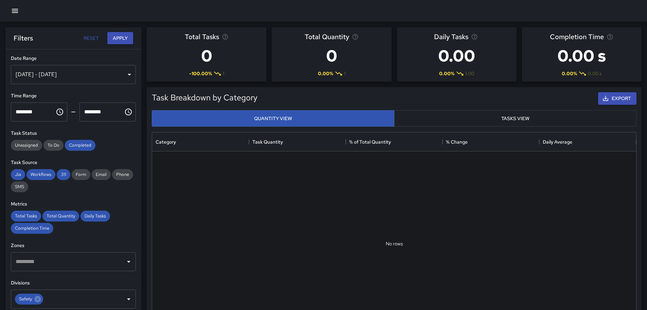
click at [16, 12] on icon "button" at bounding box center [15, 11] width 8 height 8
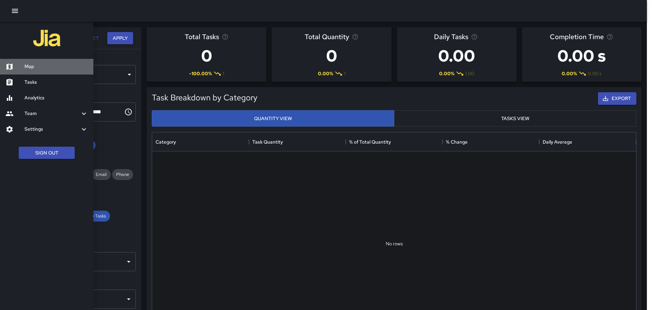
click at [40, 67] on h6 "Map" at bounding box center [56, 66] width 64 height 7
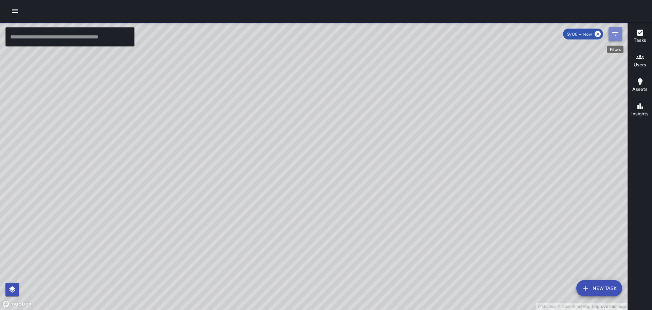
click at [613, 34] on icon "Filters" at bounding box center [616, 34] width 8 height 8
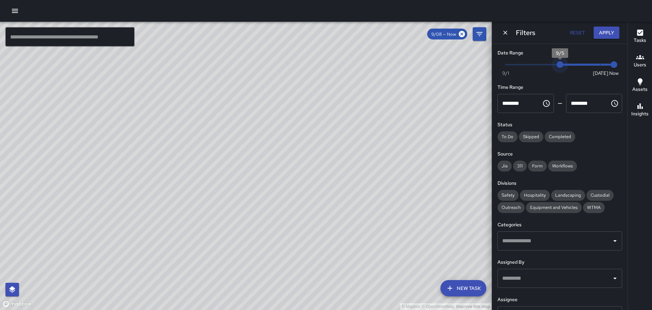
click at [560, 65] on span "Now [DATE] [DATE] 8:18 pm" at bounding box center [560, 64] width 108 height 10
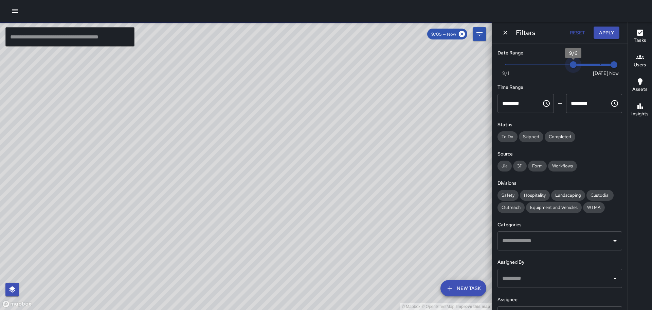
click at [568, 63] on span "Now [DATE] [DATE] 8:18 pm" at bounding box center [560, 64] width 108 height 10
type input "*"
click at [581, 63] on span "Now [DATE] [DATE] 8:18 pm" at bounding box center [560, 64] width 108 height 10
click at [611, 65] on span "8:18 pm" at bounding box center [614, 64] width 7 height 7
click at [565, 135] on span "Completed" at bounding box center [560, 137] width 31 height 6
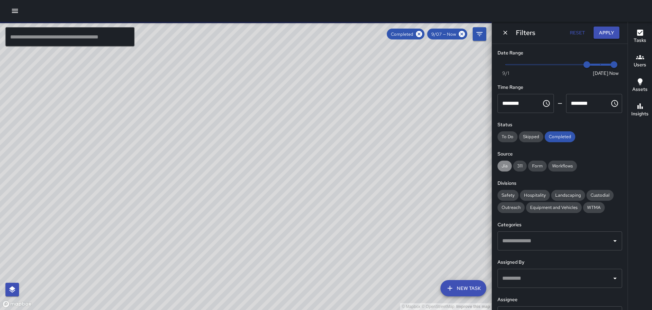
click at [503, 164] on span "Jia" at bounding box center [505, 166] width 14 height 6
click at [524, 165] on span "311" at bounding box center [520, 166] width 14 height 6
click at [537, 165] on span "Form" at bounding box center [537, 166] width 19 height 6
click at [560, 165] on span "Workflows" at bounding box center [562, 166] width 29 height 6
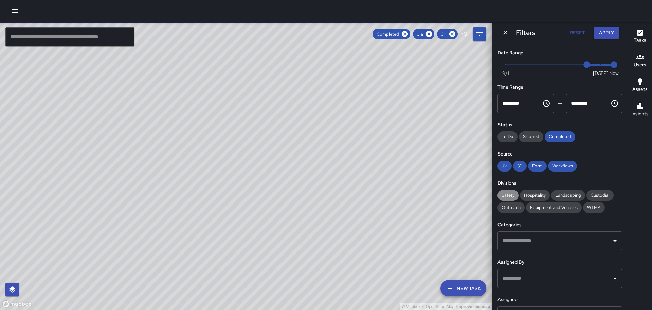
click at [508, 192] on span "Safety" at bounding box center [508, 195] width 21 height 6
click at [613, 241] on icon "Open" at bounding box center [615, 241] width 8 height 8
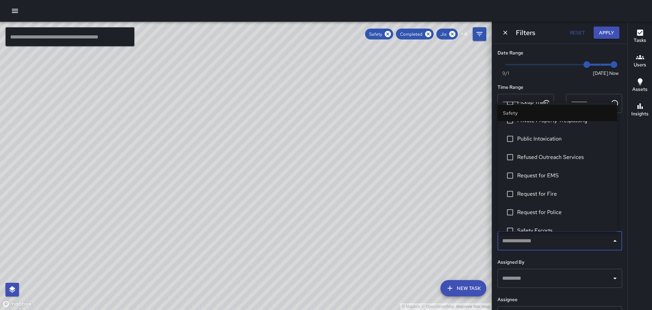
scroll to position [238, 0]
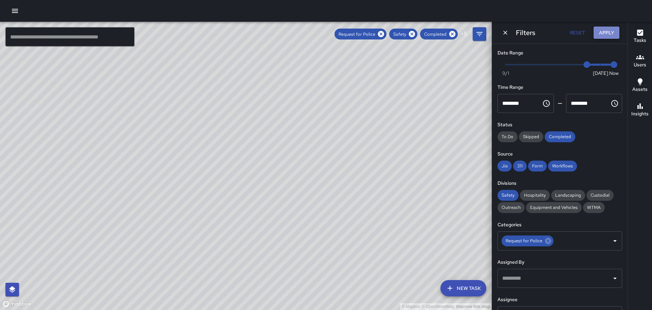
click at [608, 32] on button "Apply" at bounding box center [607, 33] width 26 height 13
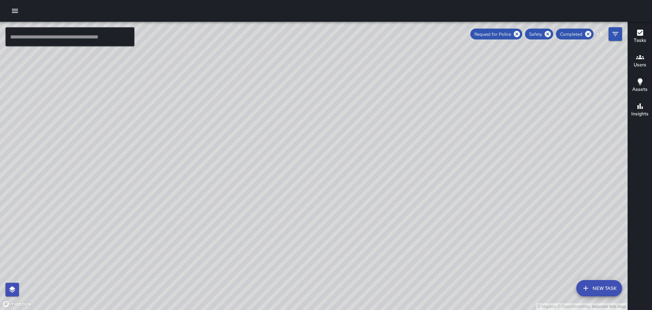
click at [640, 31] on icon "button" at bounding box center [641, 33] width 6 height 6
